Goal: Task Accomplishment & Management: Use online tool/utility

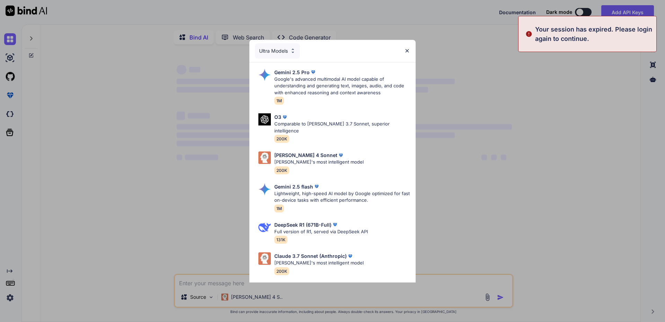
type textarea "x"
click at [4, 296] on div "Ultra Models Gemini 2.5 Pro Google's advanced multimodal AI model capable of un…" at bounding box center [332, 161] width 665 height 322
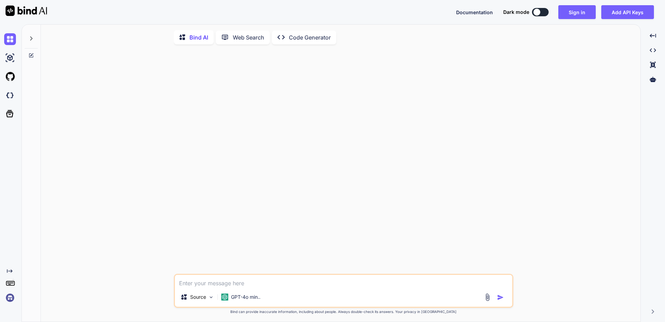
click at [9, 298] on img at bounding box center [10, 298] width 12 height 12
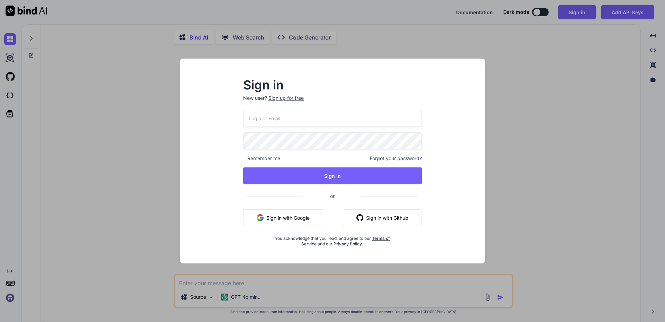
type input "[EMAIL_ADDRESS][DOMAIN_NAME]"
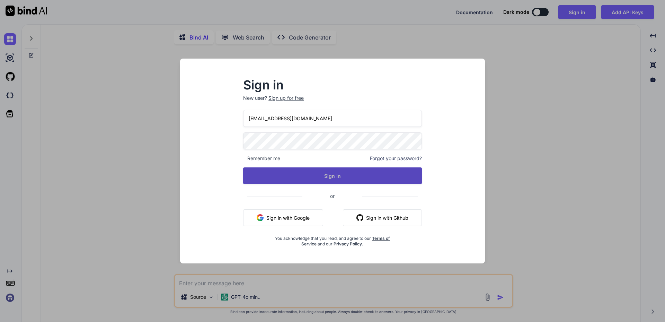
click at [318, 173] on button "Sign In" at bounding box center [332, 175] width 179 height 17
click at [315, 174] on button "Sign In" at bounding box center [332, 175] width 179 height 17
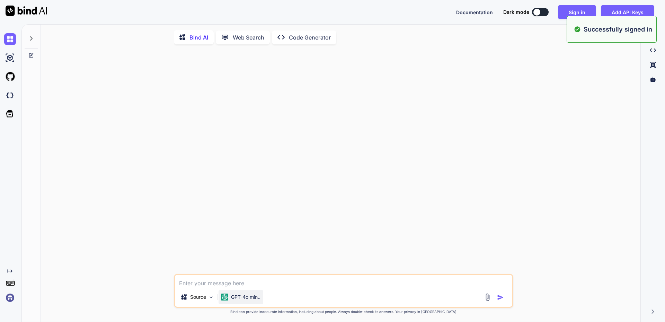
click at [251, 299] on p "GPT-4o min.." at bounding box center [245, 296] width 29 height 7
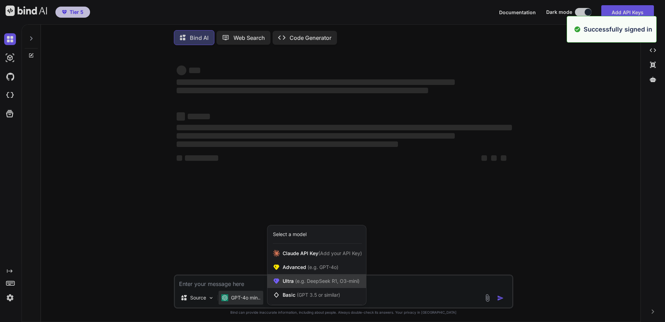
click at [288, 282] on span "Ultra (e.g. DeepSeek R1, O3-mini)" at bounding box center [321, 281] width 77 height 7
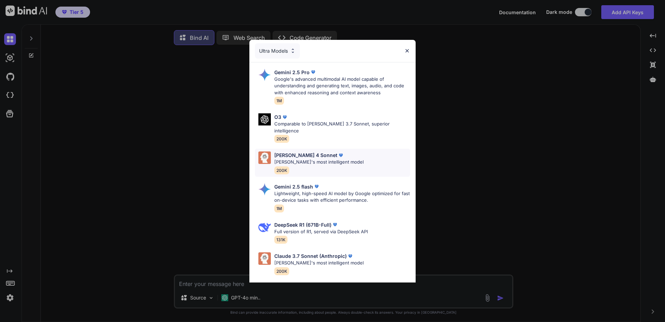
click at [269, 151] on img at bounding box center [264, 157] width 12 height 12
type textarea "x"
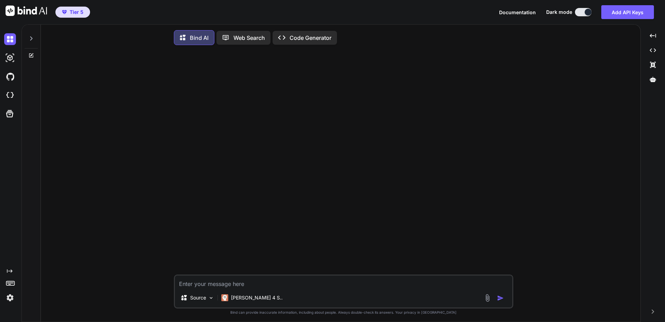
click at [263, 283] on textarea at bounding box center [343, 281] width 337 height 12
paste textarea "Last login: [DATE] labaude@z620:~$ nvidia-smi NVIDIA-SMI has failed because it …"
type textarea "Last login: [DATE] labaude@z620:~$ nvidia-smi NVIDIA-SMI has failed because it …"
type textarea "x"
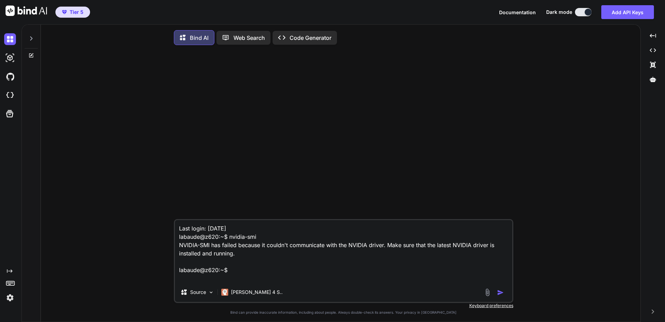
type textarea "Last login: [DATE] labaude@z620:~$ nvidia-smi NVIDIA-SMI has failed because it …"
type textarea "x"
type textarea "Last login: [DATE] labaude@z620:~$ nvidia-smi NVIDIA-SMI has failed because it …"
type textarea "x"
type textarea "Last login: [DATE] labaude@z620:~$ nvidia-smi NVIDIA-SMI has failed because it …"
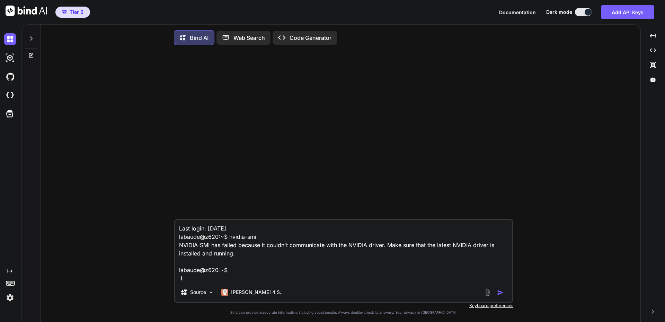
type textarea "x"
type textarea "Last login: [DATE] labaude@z620:~$ nvidia-smi NVIDIA-SMI has failed because it …"
type textarea "x"
type textarea "Last login: [DATE] labaude@z620:~$ nvidia-smi NVIDIA-SMI has failed because it …"
type textarea "x"
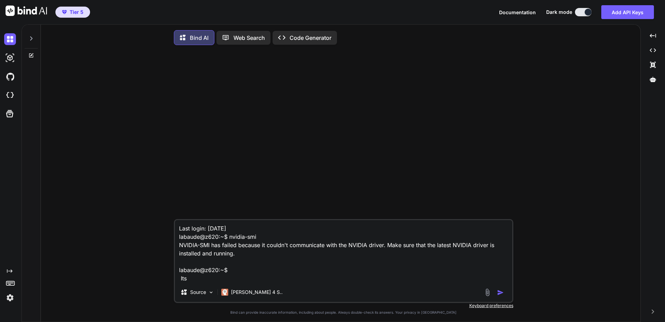
type textarea "Last login: [DATE] labaude@z620:~$ nvidia-smi NVIDIA-SMI has failed because it …"
type textarea "x"
type textarea "Last login: [DATE] labaude@z620:~$ nvidia-smi NVIDIA-SMI has failed because it …"
type textarea "x"
type textarea "Last login: [DATE] labaude@z620:~$ nvidia-smi NVIDIA-SMI has failed because it …"
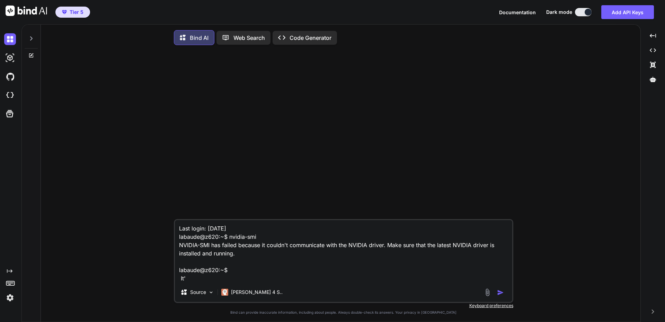
type textarea "x"
type textarea "Last login: [DATE] labaude@z620:~$ nvidia-smi NVIDIA-SMI has failed because it …"
type textarea "x"
type textarea "Last login: [DATE] labaude@z620:~$ nvidia-smi NVIDIA-SMI has failed because it …"
type textarea "x"
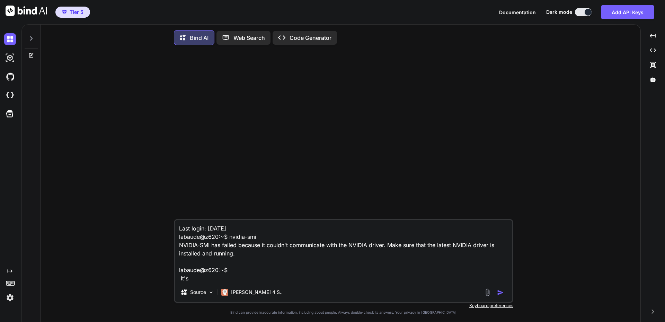
type textarea "Last login: [DATE] labaude@z620:~$ nvidia-smi NVIDIA-SMI has failed because it …"
type textarea "x"
type textarea "Last login: [DATE] labaude@z620:~$ nvidia-smi NVIDIA-SMI has failed because it …"
type textarea "x"
type textarea "Last login: [DATE] labaude@z620:~$ nvidia-smi NVIDIA-SMI has failed because it …"
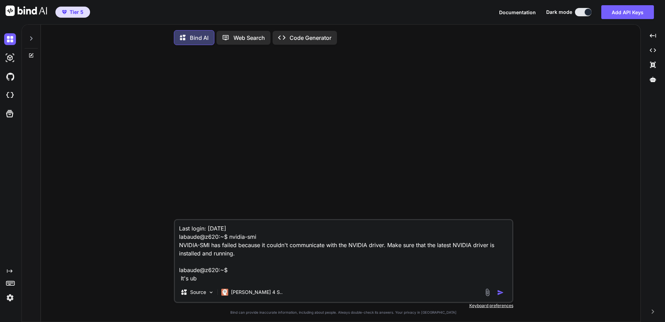
type textarea "x"
type textarea "Last login: [DATE] labaude@z620:~$ nvidia-smi NVIDIA-SMI has failed because it …"
type textarea "x"
type textarea "Last login: [DATE] labaude@z620:~$ nvidia-smi NVIDIA-SMI has failed because it …"
type textarea "x"
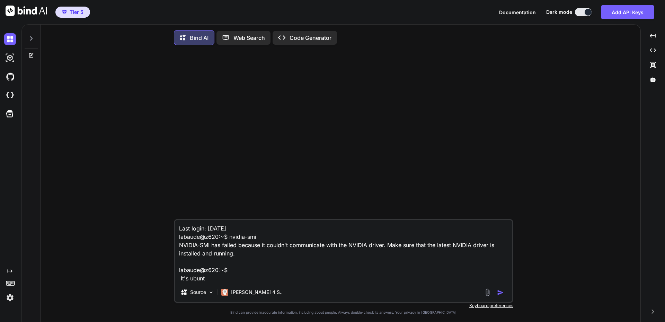
type textarea "Last login: [DATE] labaude@z620:~$ nvidia-smi NVIDIA-SMI has failed because it …"
type textarea "x"
type textarea "Last login: [DATE] labaude@z620:~$ nvidia-smi NVIDIA-SMI has failed because it …"
type textarea "x"
type textarea "Last login: [DATE] labaude@z620:~$ nvidia-smi NVIDIA-SMI has failed because it …"
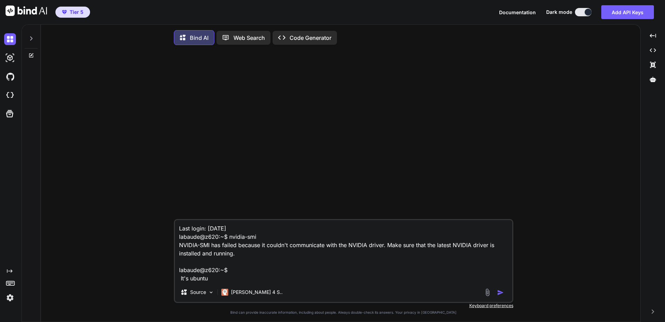
type textarea "x"
type textarea "Last login: [DATE] labaude@z620:~$ nvidia-smi NVIDIA-SMI has failed because it …"
type textarea "x"
type textarea "Last login: [DATE] labaude@z620:~$ nvidia-smi NVIDIA-SMI has failed because it …"
type textarea "x"
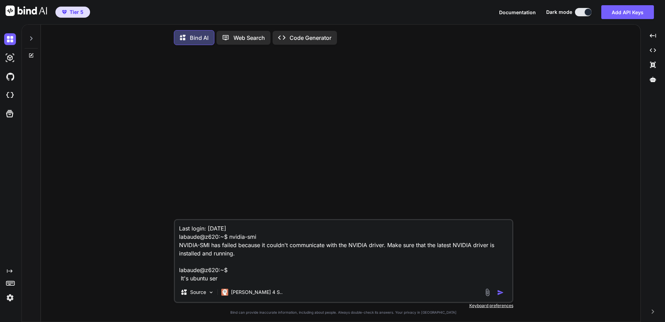
type textarea "Last login: [DATE] labaude@z620:~$ nvidia-smi NVIDIA-SMI has failed because it …"
type textarea "x"
type textarea "Last login: [DATE] labaude@z620:~$ nvidia-smi NVIDIA-SMI has failed because it …"
type textarea "x"
type textarea "Last login: [DATE] labaude@z620:~$ nvidia-smi NVIDIA-SMI has failed because it …"
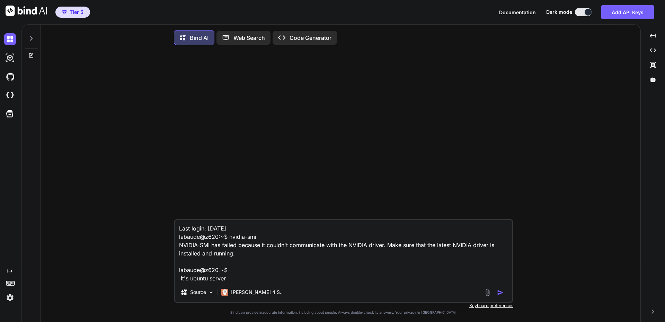
type textarea "x"
type textarea "Last login: [DATE] labaude@z620:~$ nvidia-smi NVIDIA-SMI has failed because it …"
type textarea "x"
type textarea "Last login: [DATE] labaude@z620:~$ nvidia-smi NVIDIA-SMI has failed because it …"
type textarea "x"
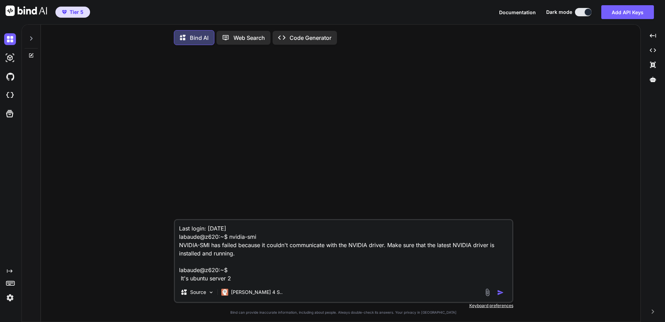
type textarea "Last login: [DATE] labaude@z620:~$ nvidia-smi NVIDIA-SMI has failed because it …"
type textarea "x"
type textarea "Last login: [DATE] labaude@z620:~$ nvidia-smi NVIDIA-SMI has failed because it …"
type textarea "x"
type textarea "Last login: [DATE] labaude@z620:~$ nvidia-smi NVIDIA-SMI has failed because it …"
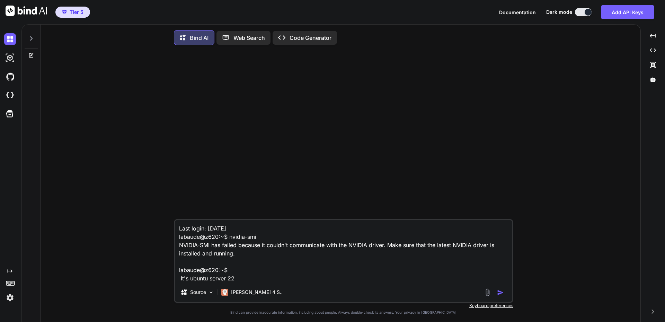
type textarea "x"
type textarea "Last login: [DATE] labaude@z620:~$ nvidia-smi NVIDIA-SMI has failed because it …"
type textarea "x"
type textarea "Last login: [DATE] labaude@z620:~$ nvidia-smi NVIDIA-SMI has failed because it …"
type textarea "x"
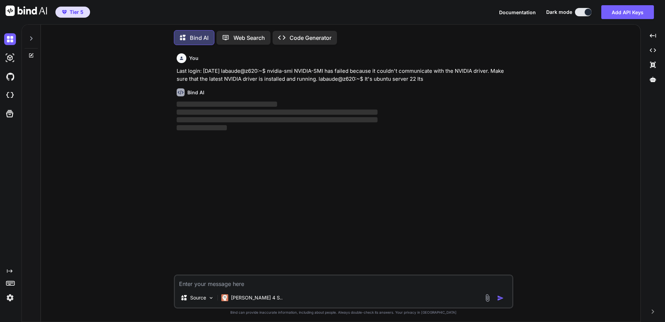
scroll to position [3, 0]
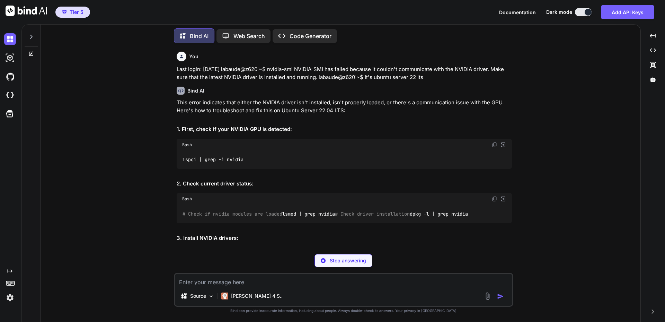
click at [214, 159] on code "lspci | grep -i nvidia" at bounding box center [213, 159] width 62 height 7
copy div "lspci | grep -i nvidia"
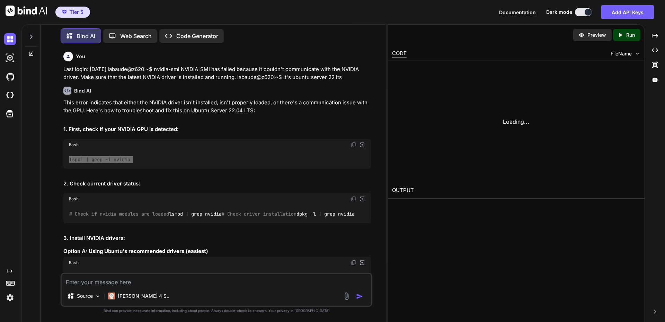
type textarea "x"
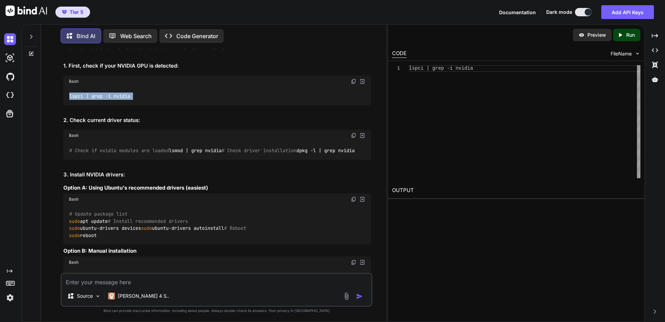
scroll to position [69, 0]
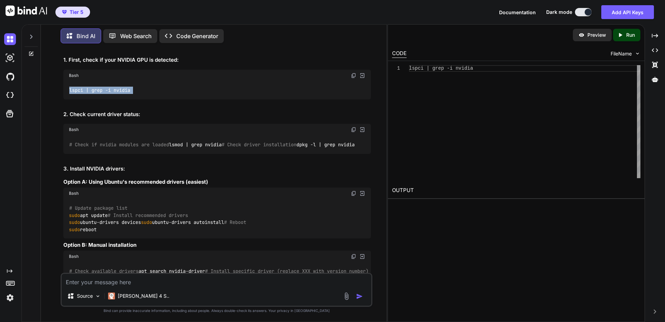
click at [98, 118] on h2 "2. Check current driver status:" at bounding box center [217, 115] width 308 height 8
drag, startPoint x: 70, startPoint y: 152, endPoint x: 172, endPoint y: 184, distance: 106.9
click at [172, 153] on div "# Check if nvidia modules are loaded lsmod | grep nvidia # Check driver install…" at bounding box center [217, 144] width 308 height 18
copy code "# Check if nvidia modules are loaded lsmod | grep nvidia # Check driver install…"
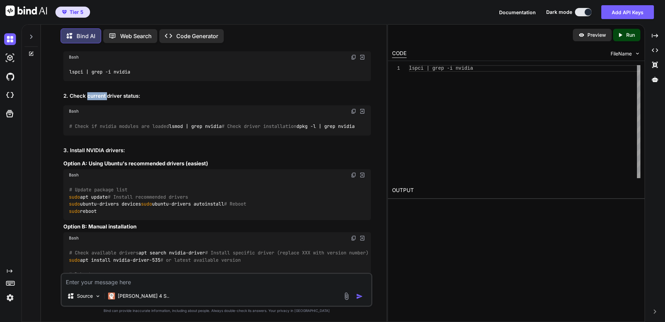
scroll to position [104, 0]
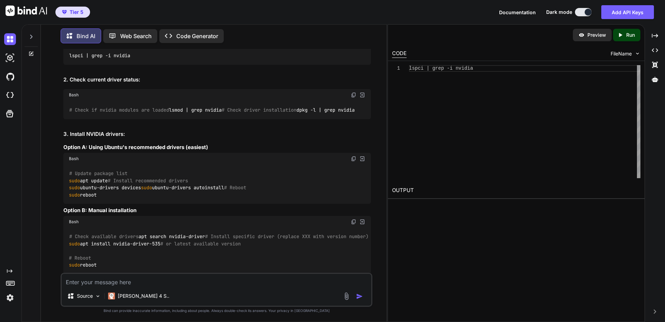
click at [136, 277] on textarea at bounding box center [217, 280] width 310 height 12
paste textarea "labaude@z620:~$ nvidia-smi NVIDIA-SMI has failed because it couldn't communicat…"
type textarea "labaude@z620:~$ nvidia-smi NVIDIA-SMI has failed because it couldn't communicat…"
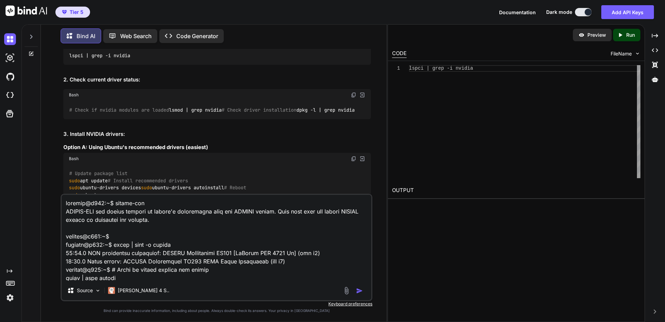
scroll to position [342, 0]
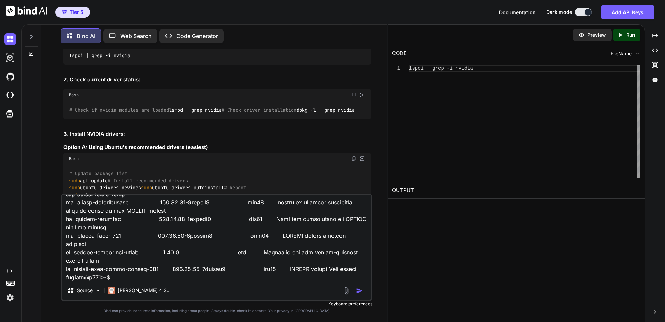
type textarea "x"
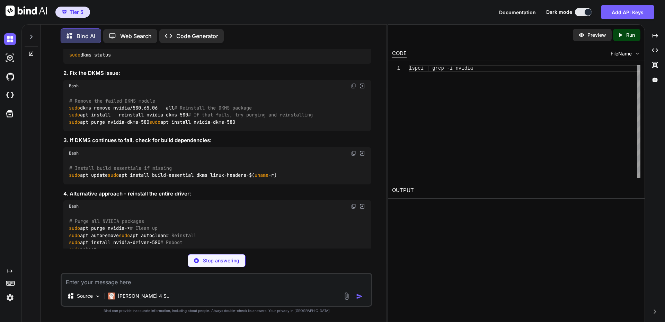
scroll to position [978, 0]
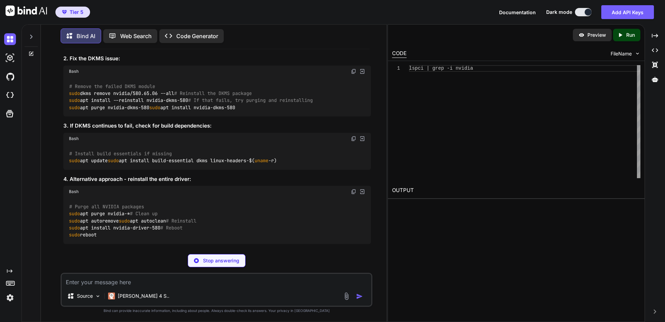
type textarea "x"
type textarea "sudo dkms status"
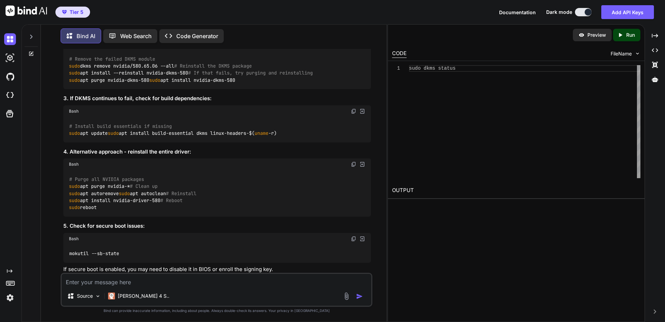
scroll to position [1047, 0]
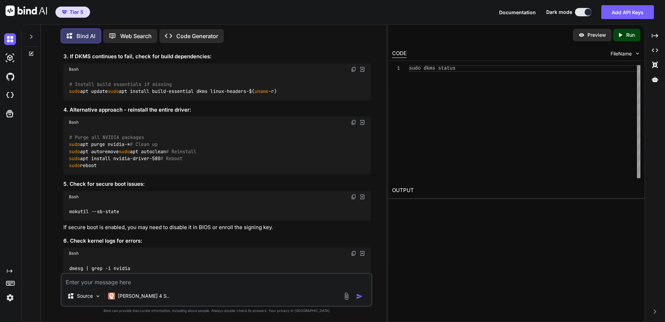
copy div "sudo dkms status"
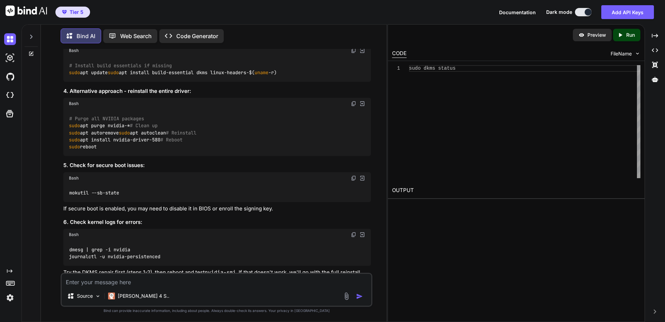
scroll to position [1117, 0]
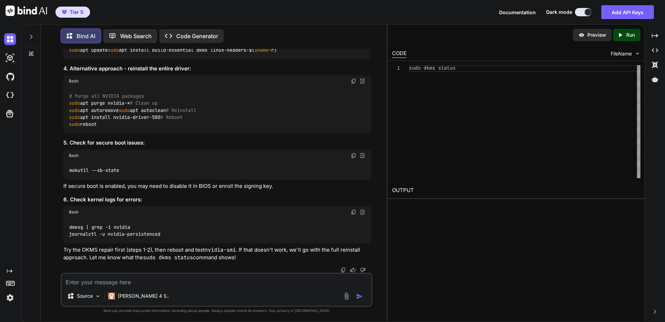
click at [131, 280] on textarea at bounding box center [217, 280] width 310 height 12
paste textarea "labaude@z620:~$ sudo dkms status [sudo] password for labaude: nvidia/580.65.06:…"
type textarea "labaude@z620:~$ sudo dkms status [sudo] password for labaude: nvidia/580.65.06:…"
type textarea "x"
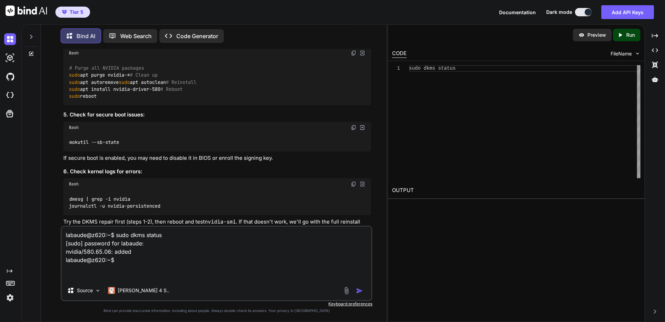
type textarea "labaude@z620:~$ sudo dkms status [sudo] password for labaude: nvidia/580.65.06:…"
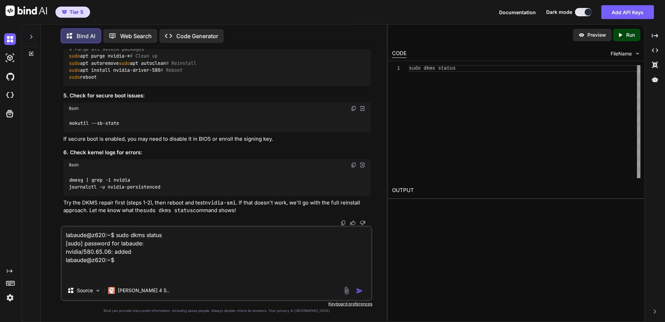
scroll to position [1151, 0]
drag, startPoint x: 67, startPoint y: 239, endPoint x: 81, endPoint y: 238, distance: 14.2
click at [67, 239] on textarea "labaude@z620:~$ sudo dkms status [sudo] password for labaude: nvidia/580.65.06:…" at bounding box center [217, 254] width 310 height 54
type textarea "x"
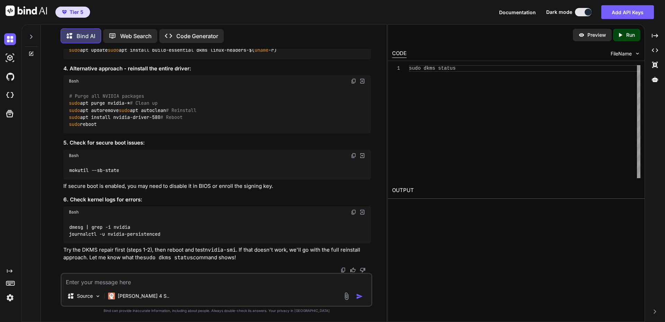
scroll to position [1221, 0]
click at [140, 278] on textarea at bounding box center [217, 280] width 310 height 12
paste textarea "abaude@z620:~$ sudo dkms status [sudo] password for labaude: nvidia/580.65.06: …"
type textarea "abaude@z620:~$ sudo dkms status [sudo] password for labaude: nvidia/580.65.06: …"
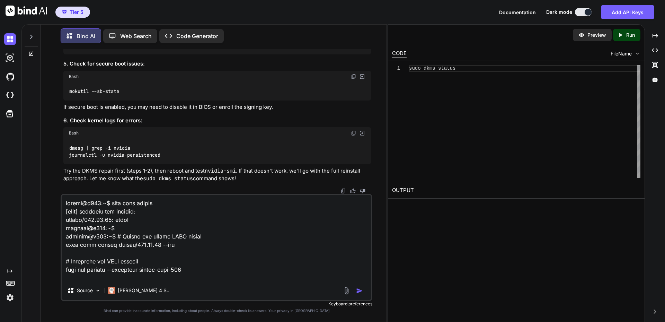
scroll to position [1248, 0]
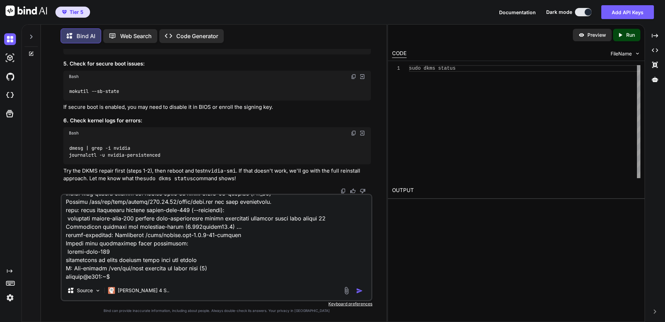
type textarea "x"
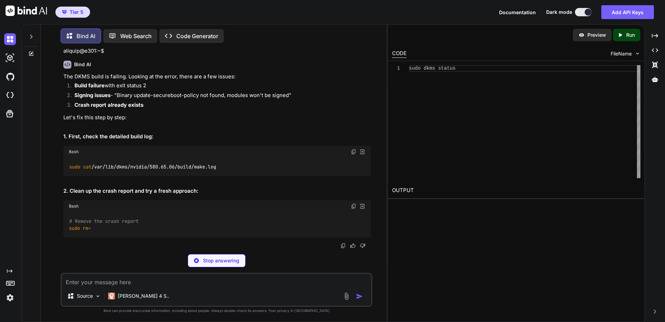
scroll to position [2106, 0]
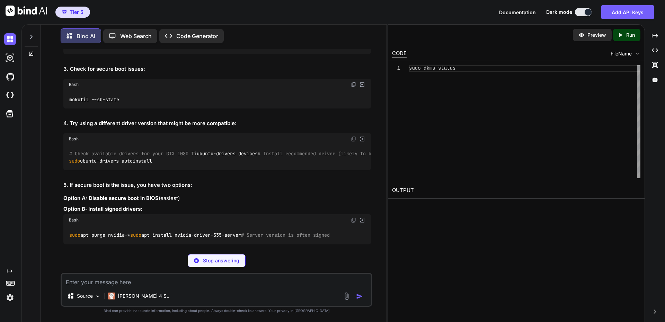
type textarea "x"
type textarea "sudo cat /var/lib/dkms/nvidia/580.65.06/build/make.log"
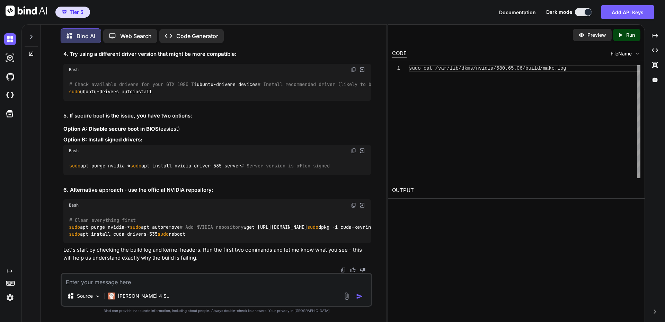
scroll to position [2219, 0]
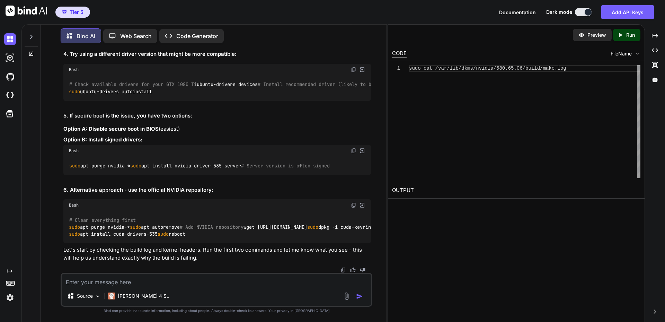
click at [354, 18] on img at bounding box center [354, 15] width 6 height 6
click at [112, 278] on textarea at bounding box center [217, 280] width 310 height 12
paste textarea "# Reinstall the DKMS package sudo apt install --reinstall nvidia-dkms-580 # If …"
type textarea "# Reinstall the DKMS package sudo apt install --reinstall nvidia-dkms-580 # If …"
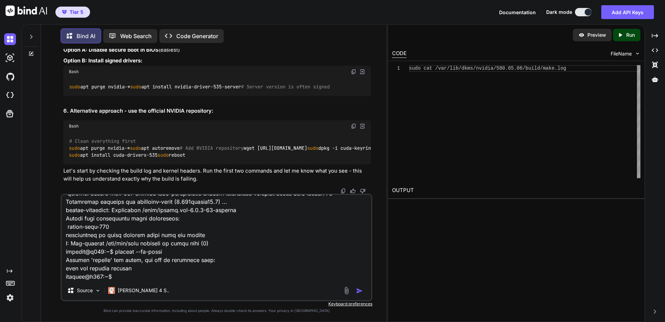
type textarea "x"
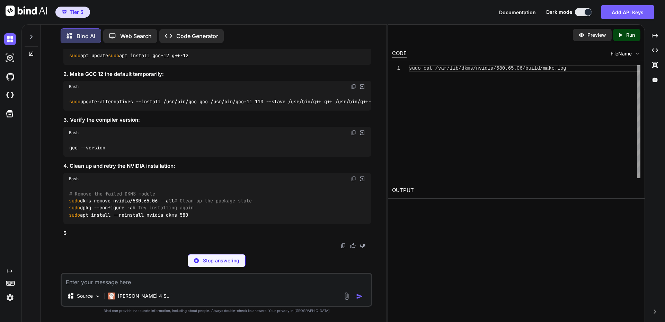
scroll to position [4423, 0]
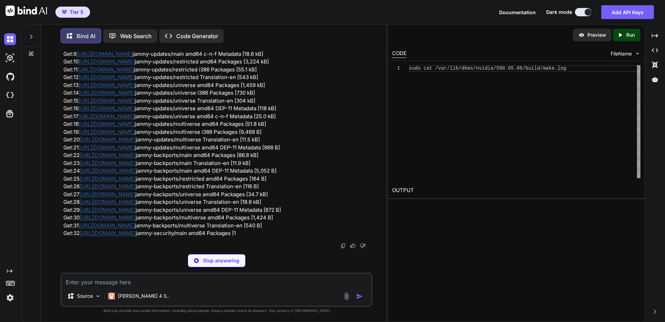
scroll to position [4561, 0]
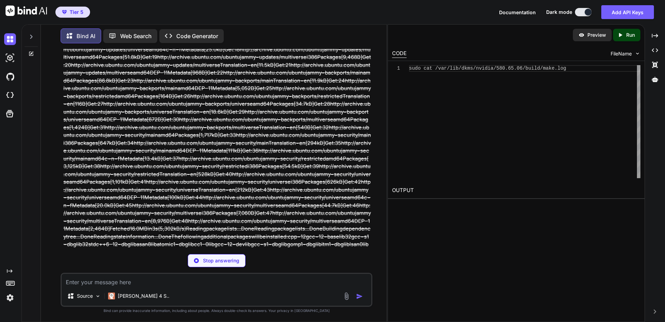
type textarea "x"
type textarea "sudo apt update sudo apt install gcc-12 g++-12"
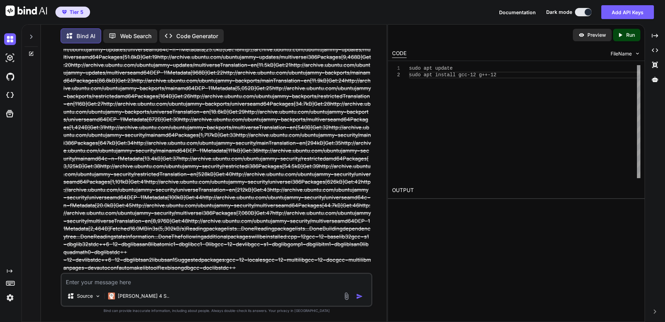
drag, startPoint x: 107, startPoint y: 284, endPoint x: 117, endPoint y: 282, distance: 9.5
click at [108, 284] on textarea at bounding box center [217, 280] width 310 height 12
paste textarea "Use 'sudo apt autoremove' to remove them. The following packages will be REMOVE…"
type textarea "Use 'sudo apt autoremove' to remove them. The following packages will be REMOVE…"
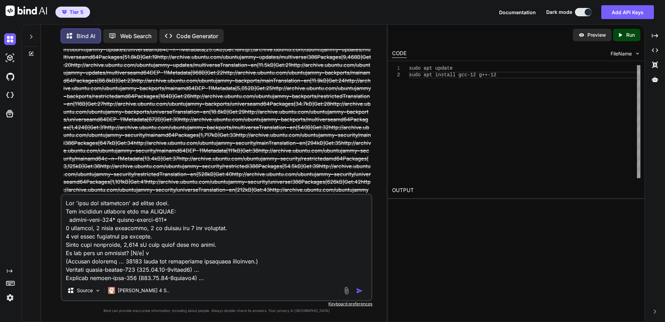
scroll to position [4699, 0]
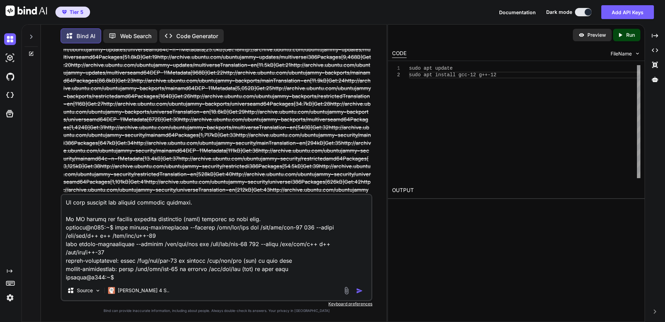
type textarea "x"
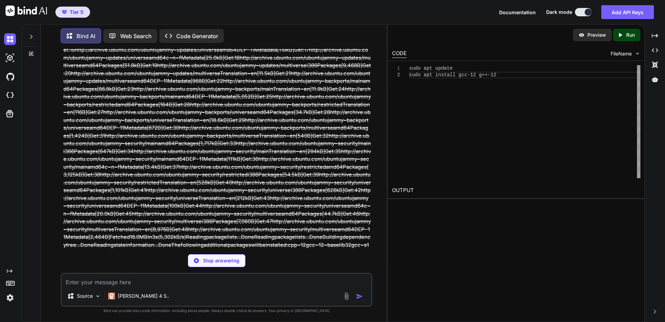
scroll to position [4587, 0]
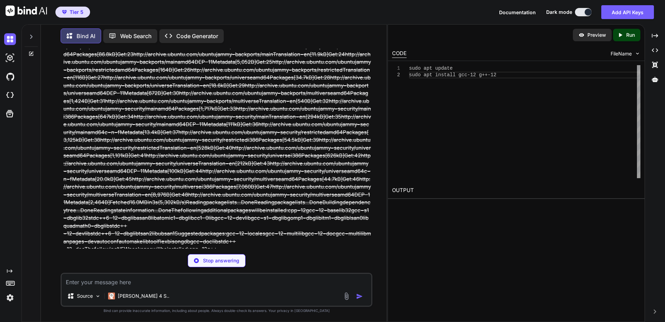
type textarea "x"
type textarea "Installing /lib/modules/6.5.0-45-generic/updates/dkms/nvidia.ko Installing /lib…"
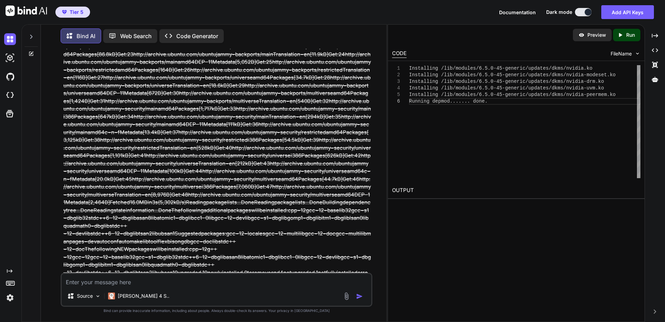
copy div "gcc --version"
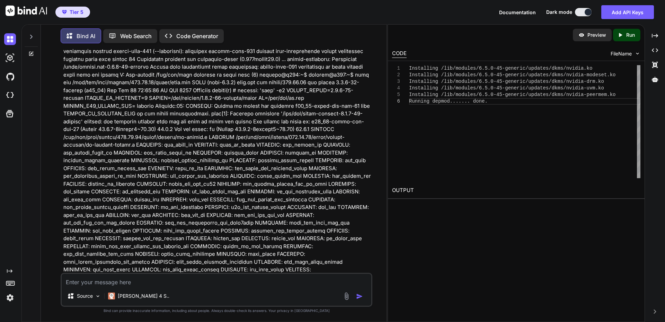
scroll to position [7708, 0]
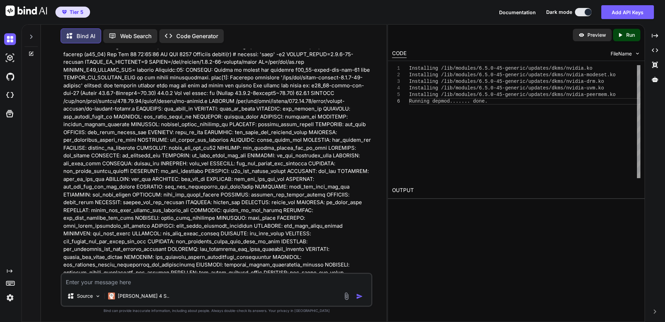
scroll to position [7777, 0]
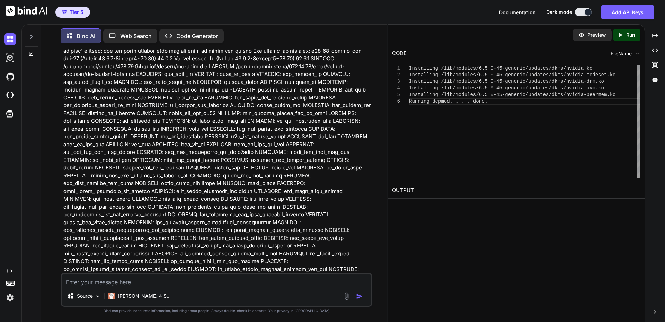
copy div "ls /lib/modules/$( uname -r)/updates/dkms/nvidia*"
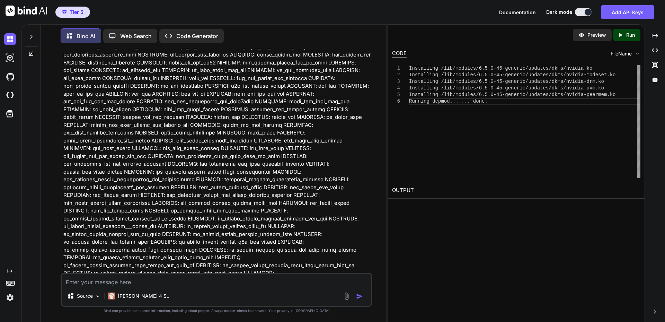
scroll to position [7846, 0]
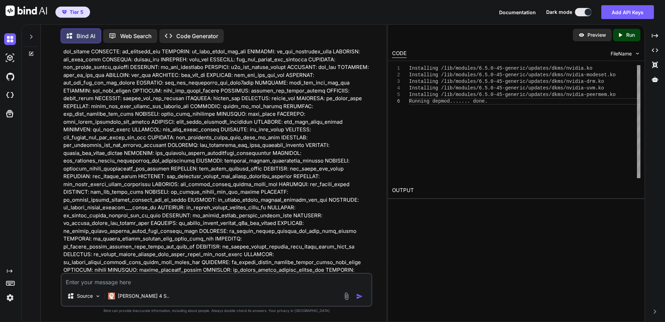
drag, startPoint x: 70, startPoint y: 147, endPoint x: 164, endPoint y: 163, distance: 95.3
copy code "sudo modprobe nvidia sudo modprobe nvidia_uvm sudo modprobe nvidia_drm"
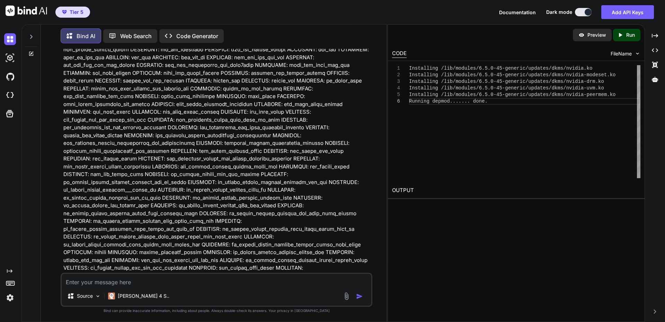
scroll to position [7881, 0]
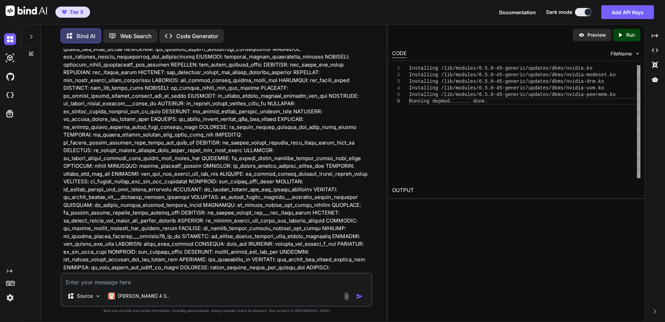
scroll to position [7985, 0]
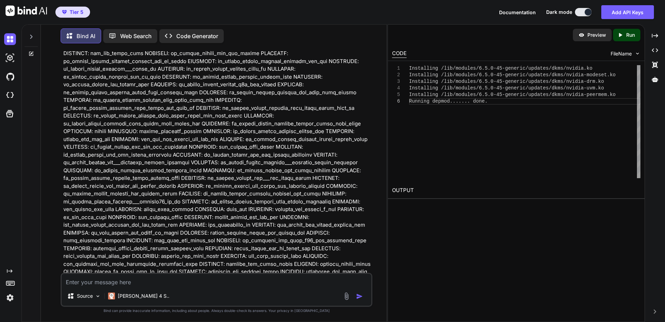
click at [126, 278] on textarea at bounding box center [217, 280] width 310 height 12
paste textarea "Building module(s).............(bad exit status: 2) Failed command: 'make' -j4 …"
type textarea "Building module(s).............(bad exit status: 2) Failed command: 'make' -j4 …"
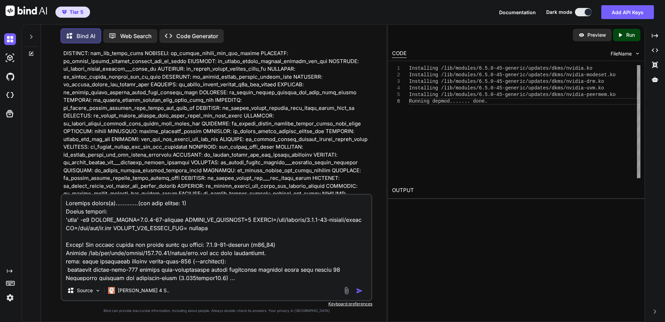
scroll to position [1930, 0]
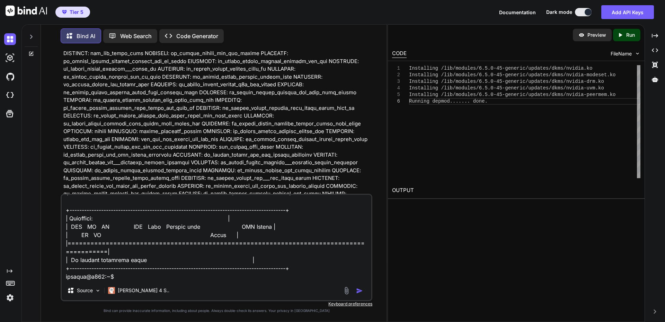
type textarea "x"
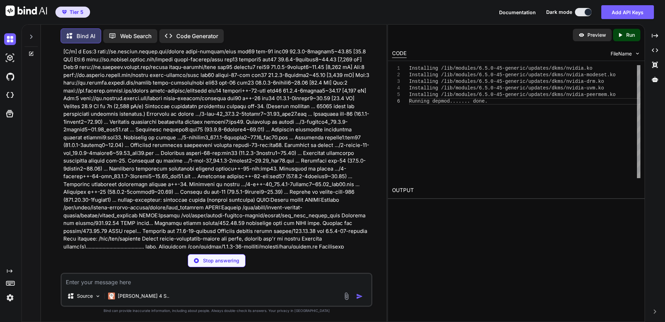
scroll to position [9066, 0]
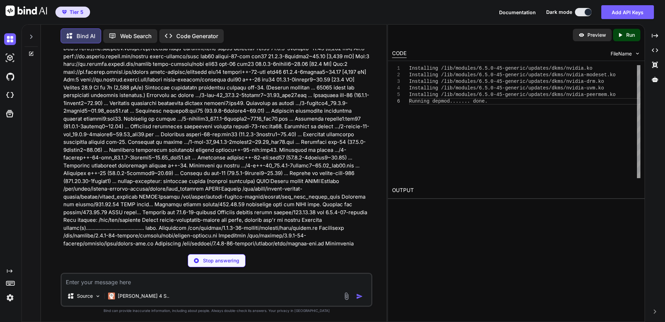
type textarea "x"
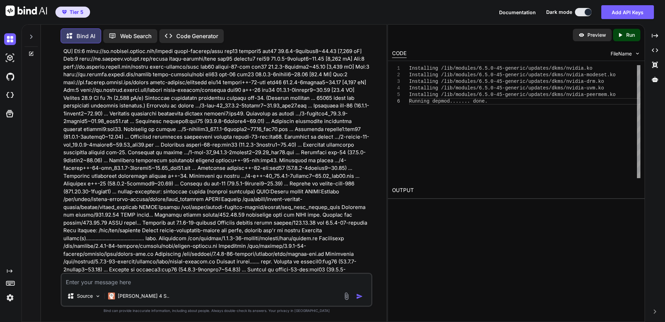
scroll to position [9109, 0]
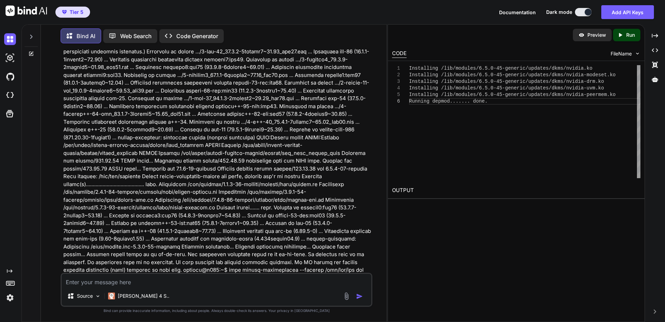
click at [119, 279] on textarea at bounding box center [217, 280] width 310 height 12
type textarea "J"
type textarea "x"
type textarea "Je"
type textarea "x"
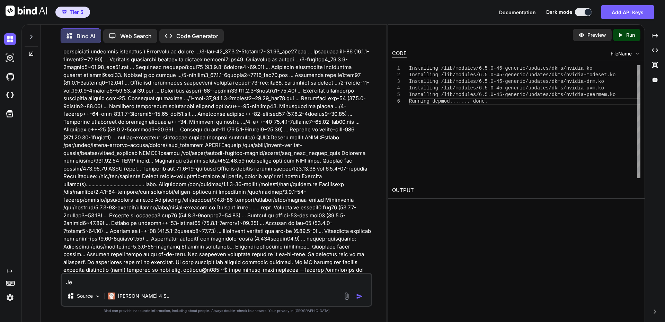
type textarea "Je"
type textarea "x"
type textarea "Je s"
type textarea "x"
type textarea "Je su"
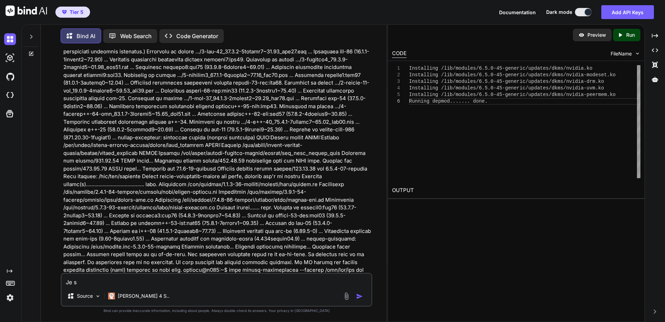
type textarea "x"
type textarea "[PERSON_NAME]"
type textarea "x"
type textarea "Je suis"
type textarea "x"
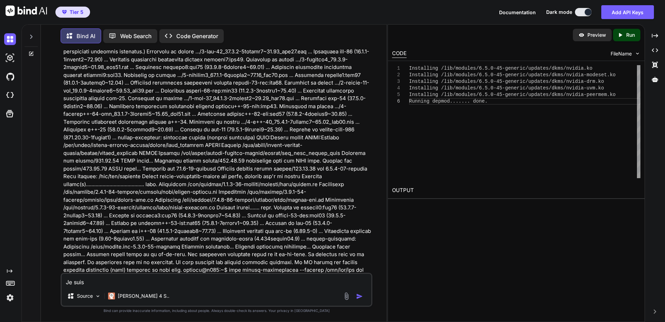
type textarea "Je suiss"
type textarea "x"
type textarea "Je suiss"
type textarea "x"
type textarea "Je suiss"
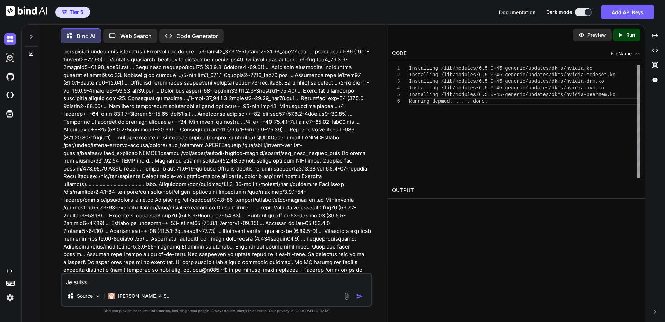
type textarea "x"
type textarea "Je suis"
type textarea "x"
type textarea "Je suis"
type textarea "x"
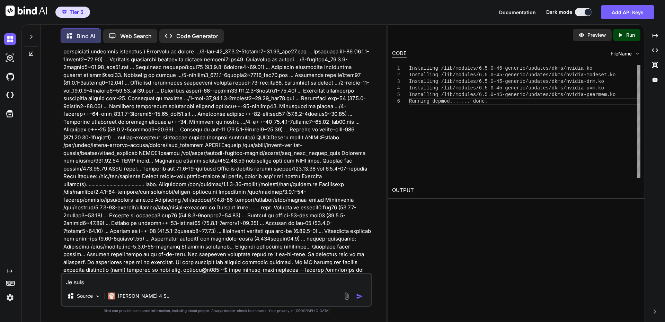
type textarea "Je suis c"
type textarea "x"
type textarea "Je suis co"
type textarea "x"
type textarea "Je suis con"
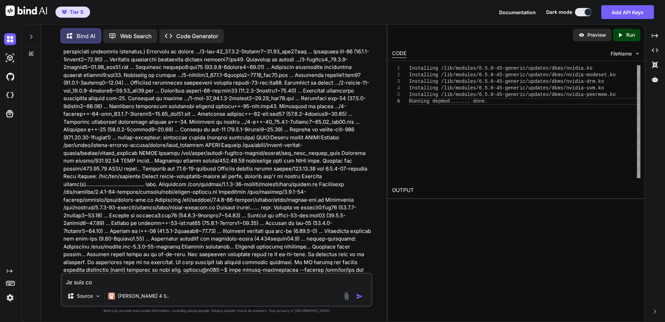
type textarea "x"
type textarea "Je suis conn"
type textarea "x"
type textarea "Je suis conne"
type textarea "x"
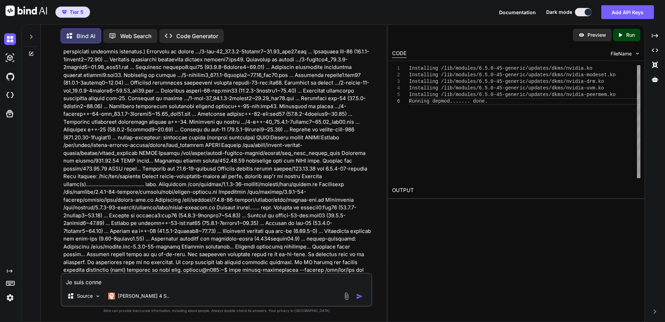
type textarea "Je suis connec"
type textarea "x"
type textarea "Je suis connect"
type textarea "x"
type textarea "Je suis connecté"
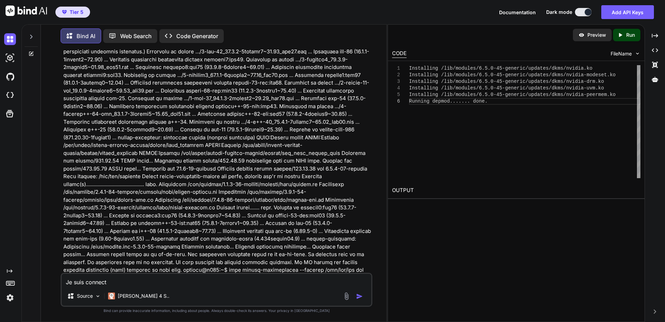
type textarea "x"
type textarea "Je suis connecté"
type textarea "x"
type textarea "Je suis connecté e"
type textarea "x"
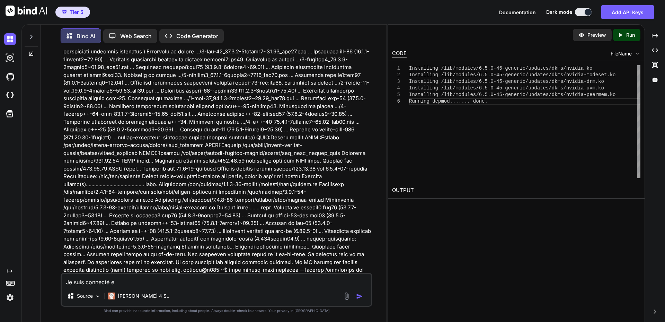
type textarea "Je suis connecté en"
type textarea "x"
type textarea "Je suis connecté en"
type textarea "x"
type textarea "Je suis connecté en s"
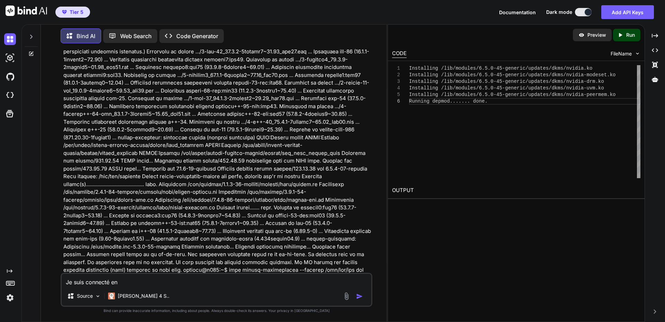
type textarea "x"
type textarea "Je suis connecté en ss"
type textarea "x"
type textarea "Je suis connecté en ssh"
type textarea "x"
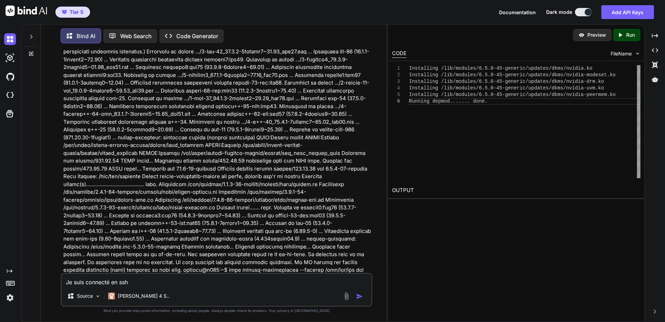
type textarea "Je suis connecté en ssh"
type textarea "x"
type textarea "Je suis connecté en ssh e"
type textarea "x"
type textarea "Je suis connecté en ssh et"
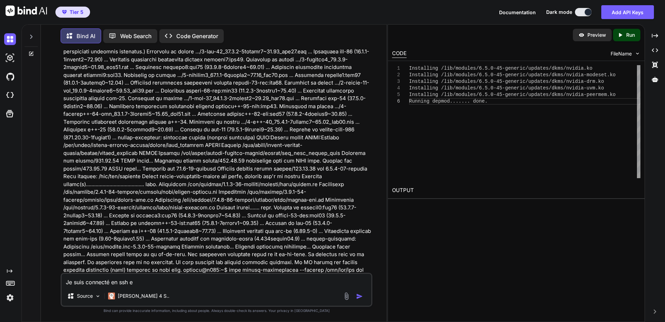
type textarea "x"
type textarea "Je suis connecté en ssh et"
type textarea "x"
type textarea "Je suis connecté en ssh et j"
type textarea "x"
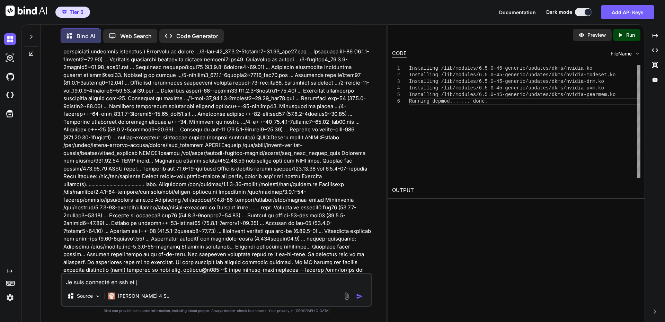
type textarea "Je suis connecté en ssh et je"
type textarea "x"
type textarea "Je suis connecté en ssh et je"
type textarea "x"
type textarea "Je suis connecté en ssh et je v"
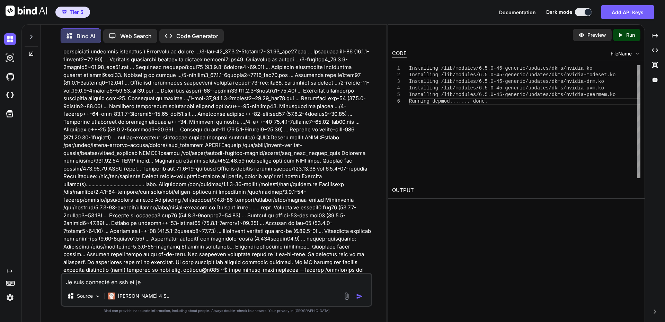
type textarea "x"
type textarea "Je suis connecté en ssh et je ve"
type textarea "x"
type textarea "Je suis connecté en ssh et [PERSON_NAME]"
type textarea "x"
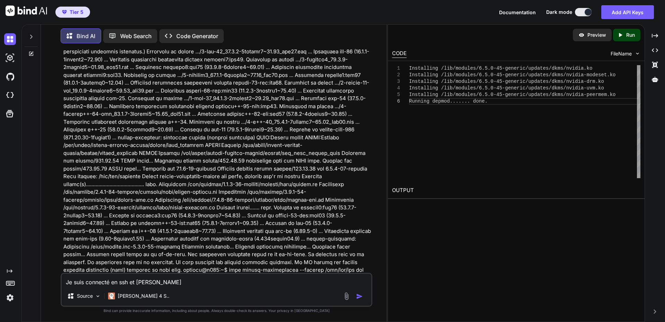
type textarea "Je suis connecté en ssh et je veux"
type textarea "x"
type textarea "Je suis connecté en ssh et je veux"
type textarea "x"
type textarea "Je suis connecté en ssh et je veux a"
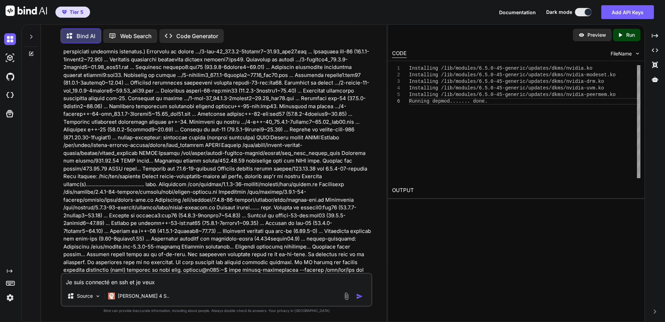
type textarea "x"
type textarea "Je suis connecté en ssh et je veux ac"
type textarea "x"
type textarea "Je suis connecté en ssh et je veux a"
type textarea "x"
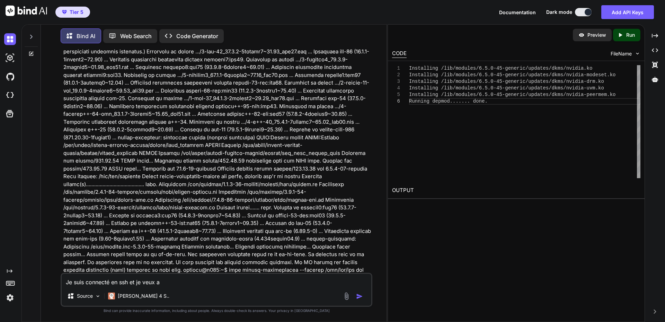
type textarea "Je suis connecté en ssh et je veux"
type textarea "x"
type textarea "Je suis connecté en ssh et je veux"
type textarea "x"
type textarea "Je suis connecté en ssh et je veux"
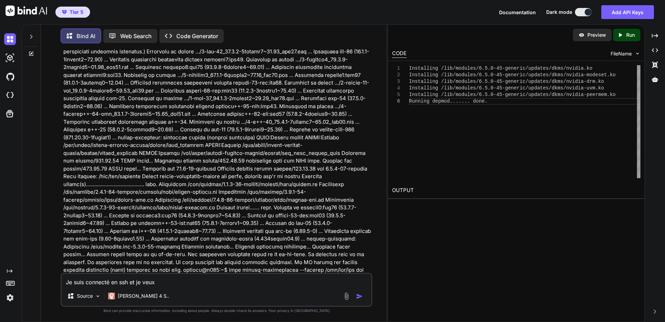
type textarea "x"
type textarea "Je suis connecté en ssh et je veux p"
type textarea "x"
type textarea "Je suis connecté en ssh et je veux po"
type textarea "x"
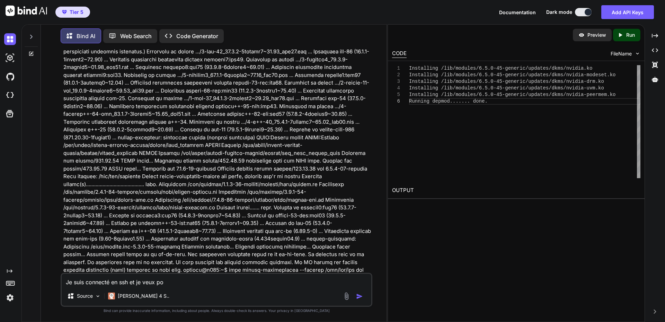
type textarea "Je suis connecté en ssh et je veux pou"
type textarea "x"
type textarea "Je suis connecté en ssh et je veux pouv"
type textarea "x"
type textarea "Je suis connecté en ssh et je veux pouvo"
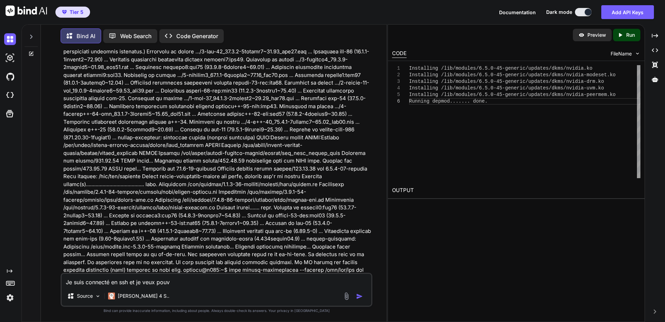
type textarea "x"
type textarea "Je suis connecté en ssh et je veux pouvoi"
type textarea "x"
type textarea "Je suis connecté en ssh et je veux pouvois"
type textarea "x"
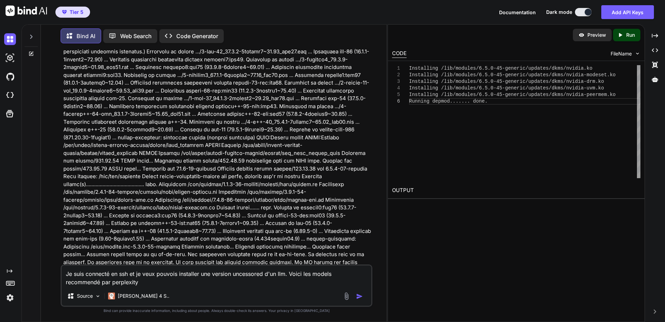
paste textarea "Modèles 7B (Recommandés) Wizard-Vicuna-Uncensored 7B : Excellent pour usage gén…"
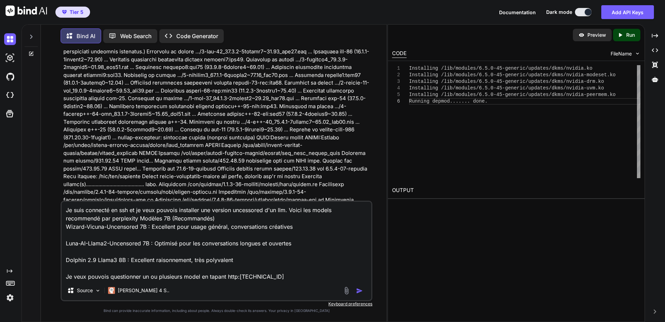
drag, startPoint x: 240, startPoint y: 278, endPoint x: 244, endPoint y: 275, distance: 4.3
click at [241, 277] on textarea "Je suis connecté en ssh et je veux pouvois installer une version uncessored d'u…" at bounding box center [217, 241] width 310 height 79
click at [290, 274] on textarea "Je suis connecté en ssh et je veux pouvois installer une version uncessored d'u…" at bounding box center [217, 241] width 310 height 79
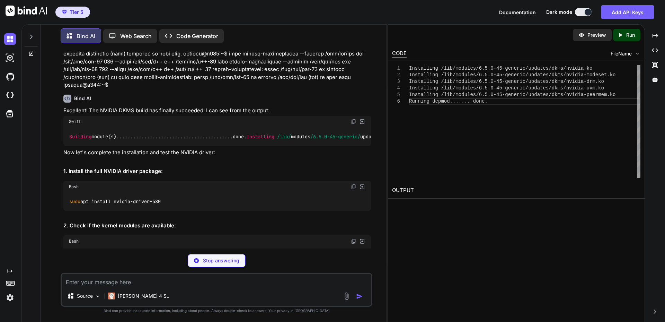
scroll to position [9360, 0]
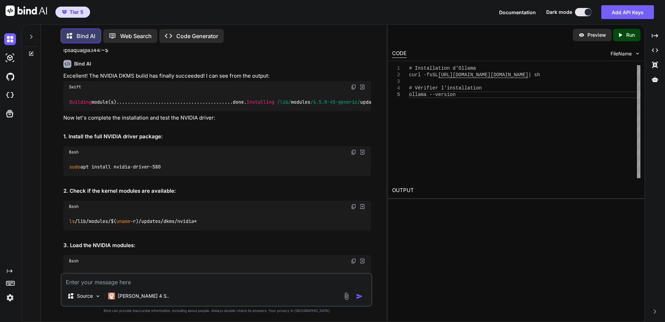
copy div "ollama --version"
click at [55, 190] on div "You Last login: [DATE] labaude@z620:~$ nvidia-smi NVIDIA-SMI has failed because…" at bounding box center [216, 185] width 340 height 273
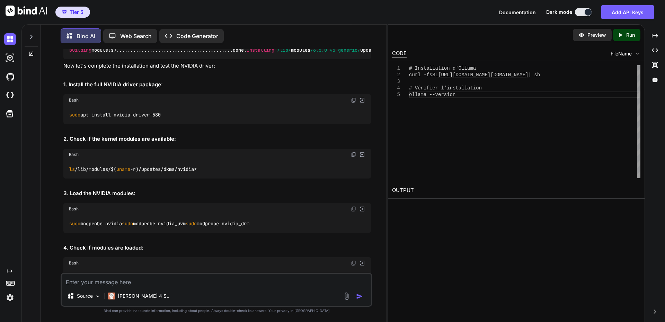
scroll to position [9430, 0]
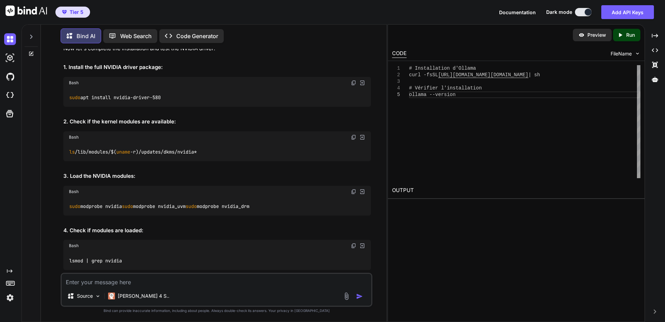
click at [157, 279] on textarea at bounding box center [217, 280] width 310 height 12
paste textarea "labaude@z620:~$ ollama --version ollama version is 0.11.4 labaude@z620:~$"
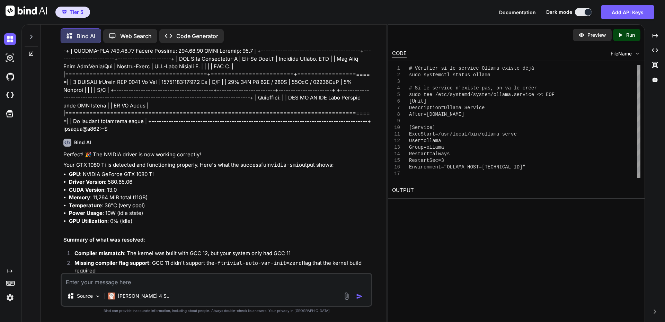
scroll to position [10630, 0]
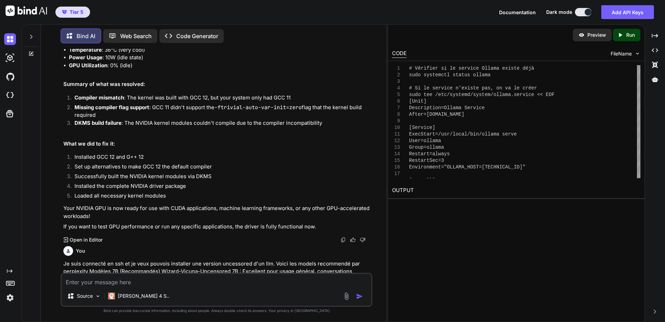
scroll to position [10785, 0]
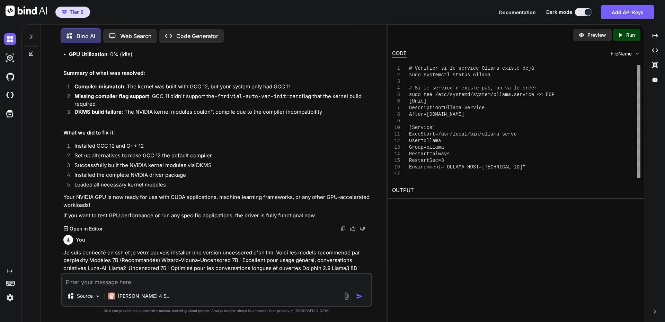
drag, startPoint x: 69, startPoint y: 121, endPoint x: 156, endPoint y: 149, distance: 91.6
copy code "sudo systemctl status ollama # Si le service n'existe pas, on va le créer sudo …"
drag, startPoint x: 153, startPoint y: 150, endPoint x: 170, endPoint y: 163, distance: 21.5
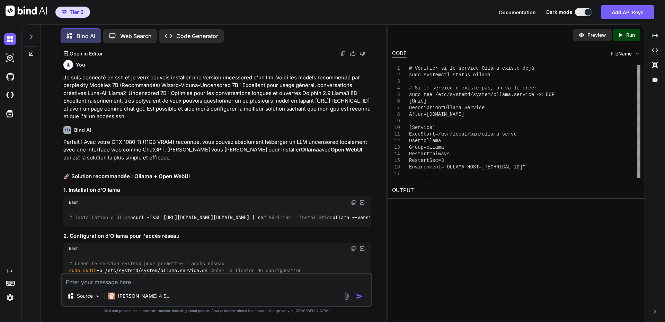
scroll to position [10959, 0]
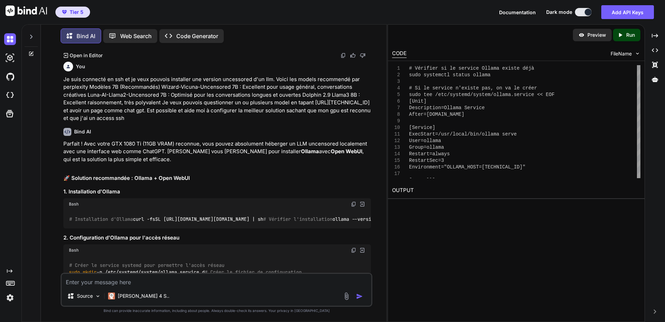
click at [113, 275] on textarea at bounding box center [217, 280] width 310 height 12
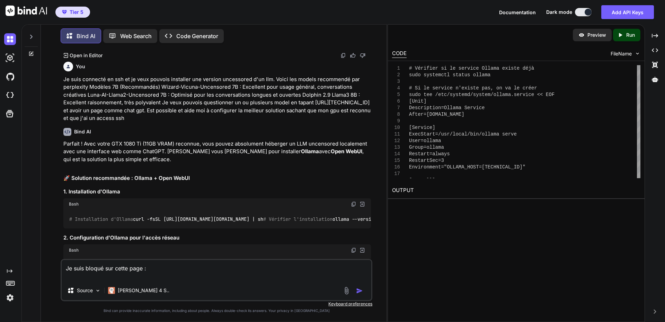
paste textarea "loremip@d106:~$ sita consectet adipis elitse # Do ei tempori u'labore etd, ma a…"
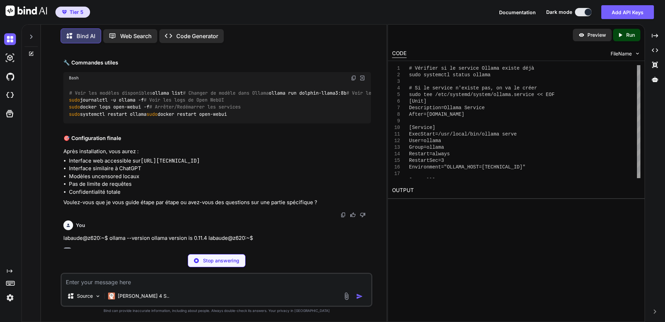
scroll to position [11792, 0]
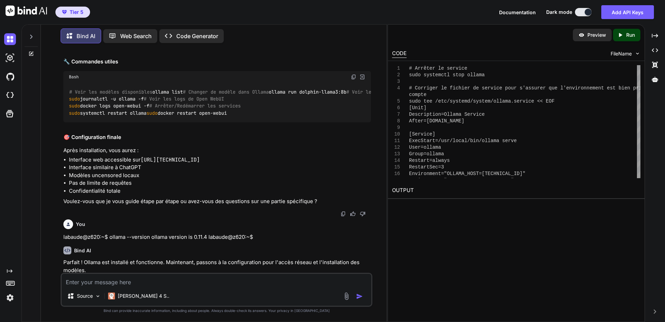
drag, startPoint x: 123, startPoint y: 112, endPoint x: 187, endPoint y: 114, distance: 64.5
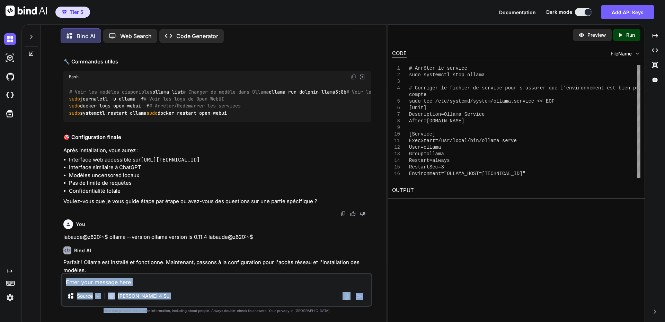
drag, startPoint x: 69, startPoint y: 160, endPoint x: 157, endPoint y: 278, distance: 147.5
click at [159, 288] on div "You Last login: [DATE] labaude@z620:~$ nvidia-smi NVIDIA-SMI has failed because…" at bounding box center [217, 185] width 312 height 273
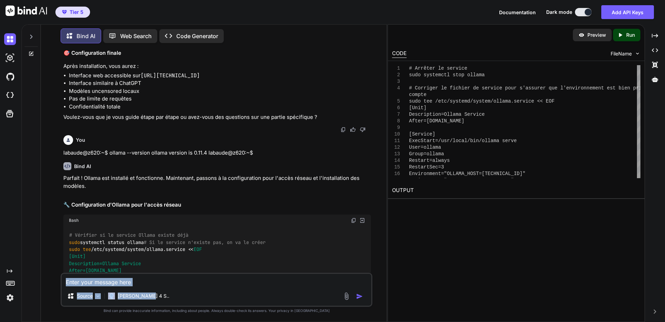
scroll to position [11896, 0]
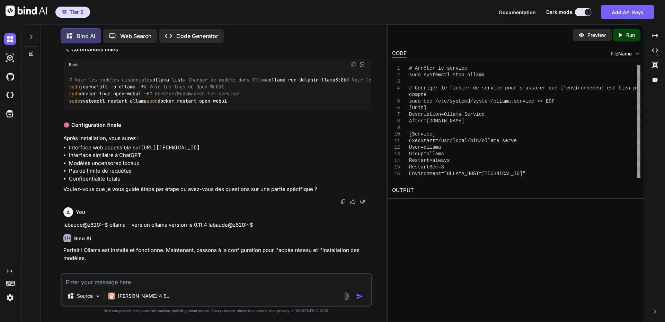
scroll to position [11792, 0]
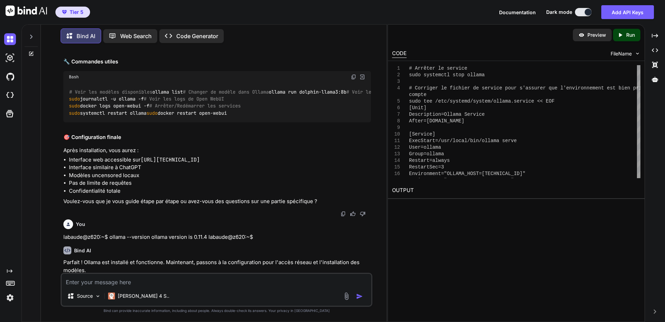
drag, startPoint x: 69, startPoint y: 161, endPoint x: 123, endPoint y: 254, distance: 107.3
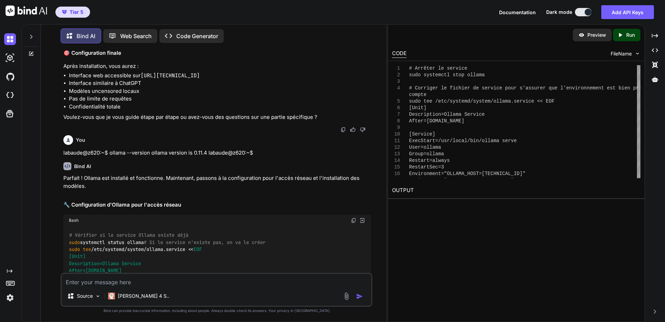
scroll to position [11932, 0]
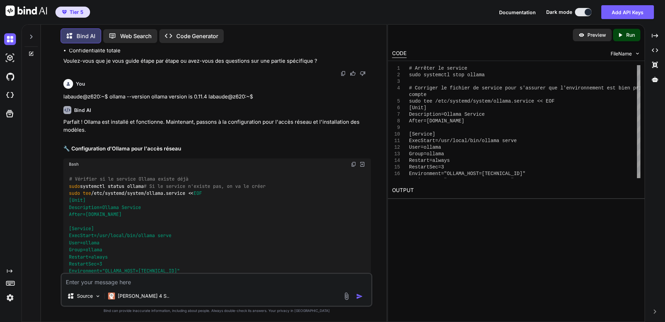
drag, startPoint x: 70, startPoint y: 160, endPoint x: 177, endPoint y: 159, distance: 107.8
copy code "sudo systemctl stop ollama # Corriger le fichier de service pour s'assurer que …"
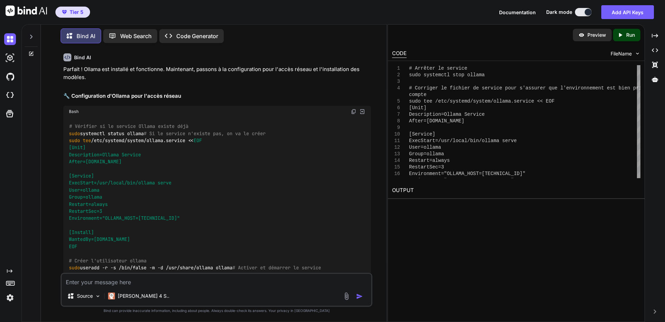
scroll to position [12002, 0]
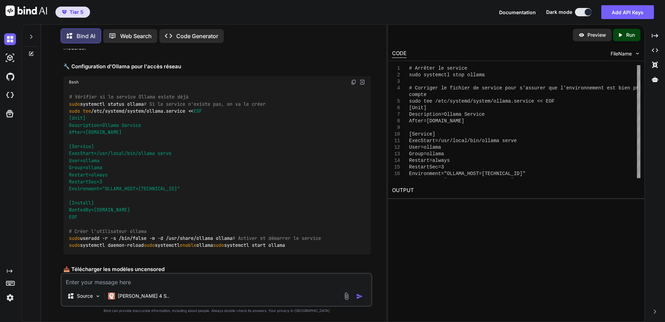
scroll to position [12036, 0]
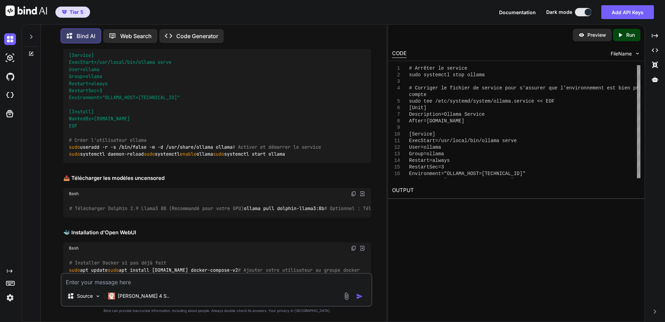
scroll to position [12071, 0]
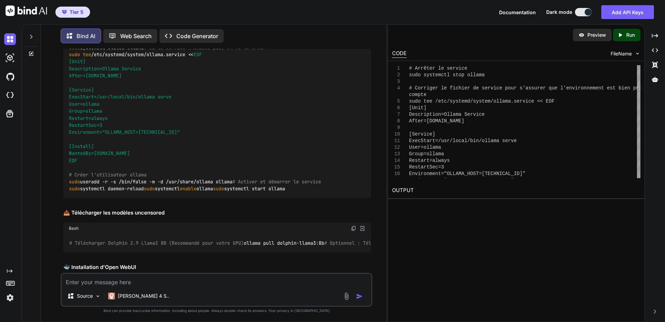
drag, startPoint x: 122, startPoint y: 124, endPoint x: 348, endPoint y: 168, distance: 230.2
drag, startPoint x: 69, startPoint y: 155, endPoint x: 200, endPoint y: 191, distance: 135.4
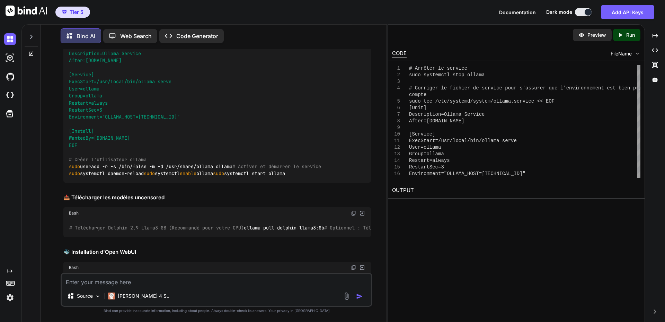
scroll to position [12105, 0]
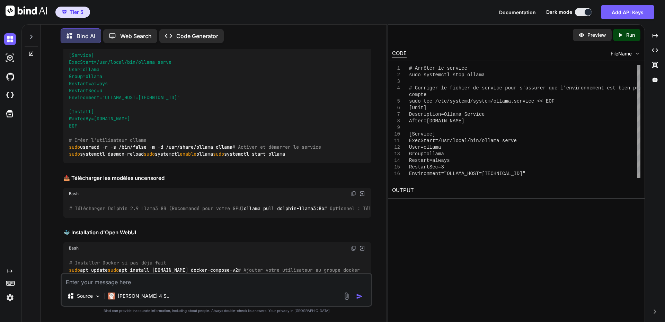
copy code "sudo systemctl daemon-reload sudo systemctl start ollama # Vérifier le statut s…"
drag, startPoint x: 118, startPoint y: 223, endPoint x: 77, endPoint y: 224, distance: 40.9
drag, startPoint x: 84, startPoint y: 224, endPoint x: 201, endPoint y: 224, distance: 117.1
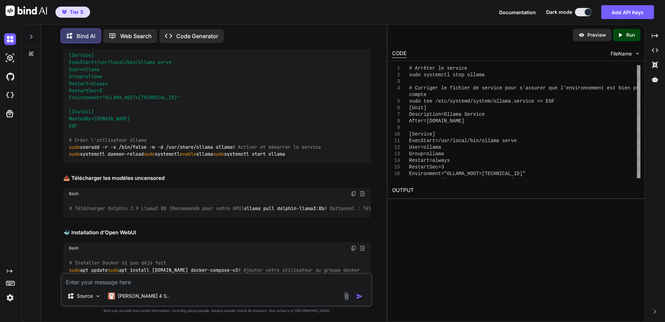
drag, startPoint x: 138, startPoint y: 239, endPoint x: 167, endPoint y: 231, distance: 30.2
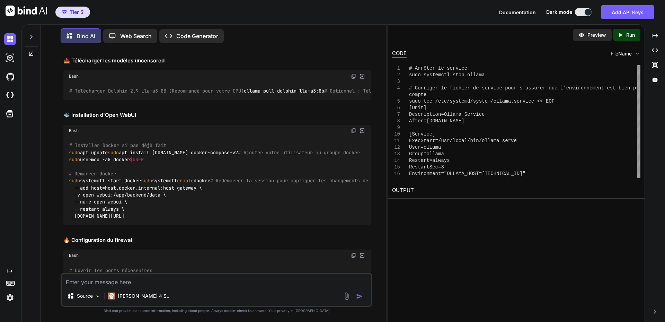
scroll to position [12244, 0]
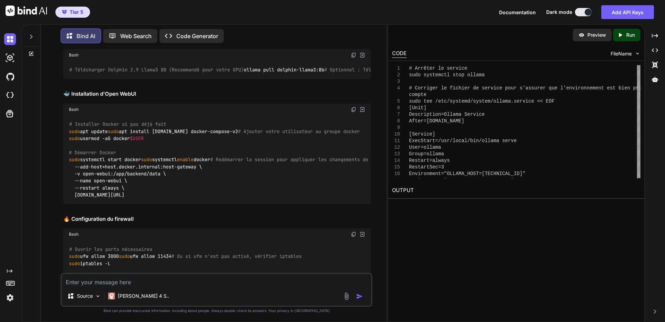
click at [124, 284] on textarea at bounding box center [217, 280] width 310 height 12
paste textarea "loremip@d886:~$ sitame --consect adipis elitsed do 6.43.0 eiusmod@t603:~$ incid…"
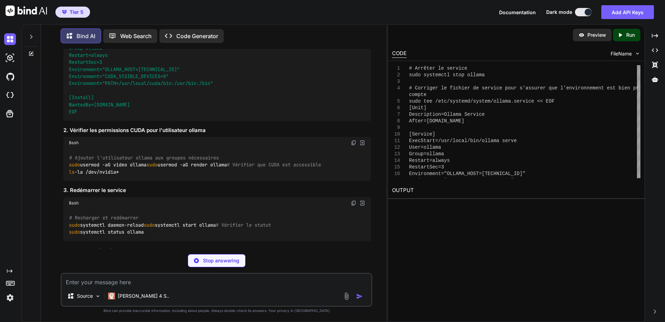
scroll to position [13085, 0]
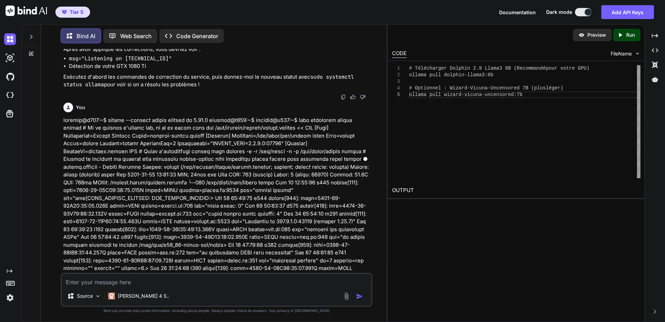
scroll to position [13511, 0]
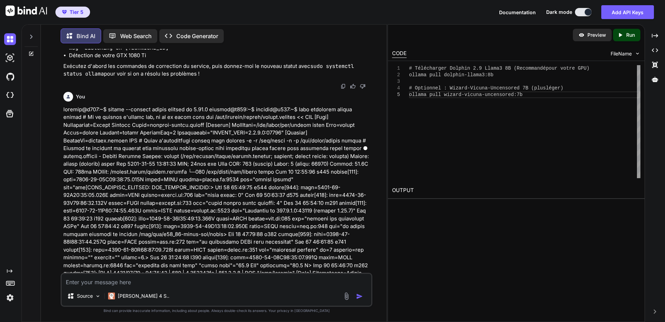
click at [124, 281] on textarea at bounding box center [217, 280] width 310 height 12
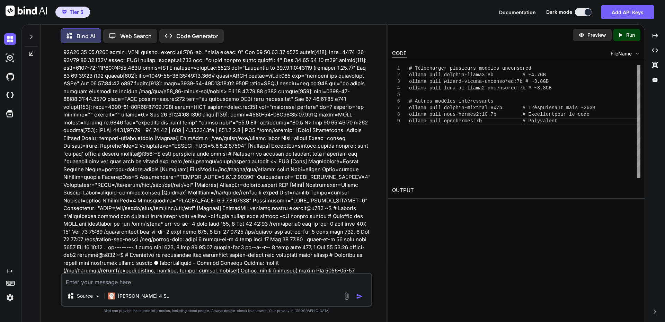
scroll to position [13689, 0]
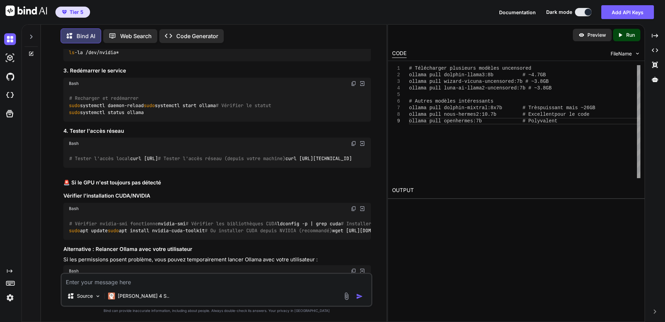
scroll to position [13203, 0]
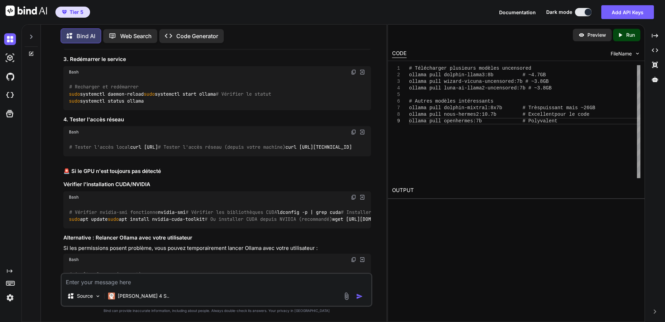
drag, startPoint x: 312, startPoint y: 161, endPoint x: 283, endPoint y: 161, distance: 29.1
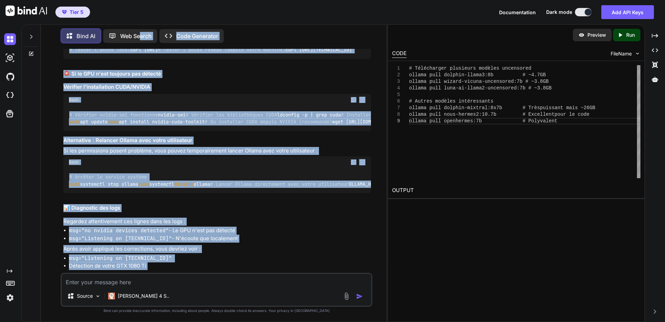
scroll to position [13244, 0]
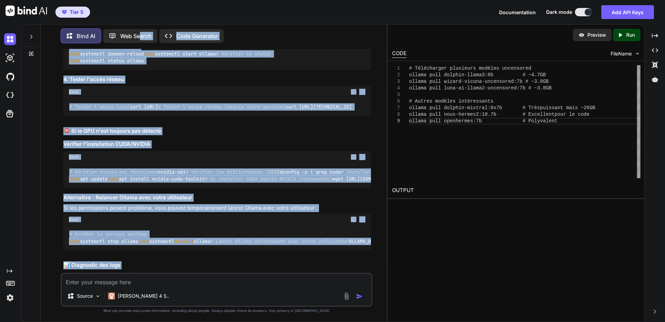
drag, startPoint x: 68, startPoint y: 157, endPoint x: 182, endPoint y: 251, distance: 147.2
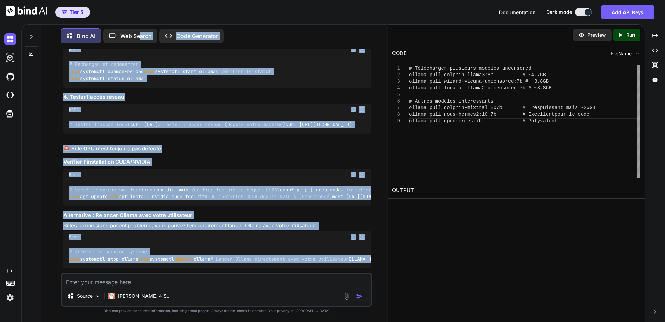
scroll to position [13209, 0]
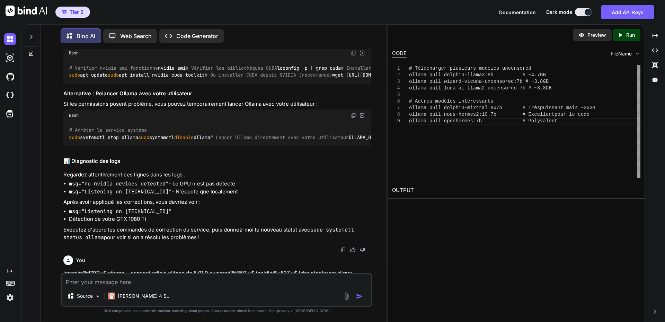
scroll to position [13382, 0]
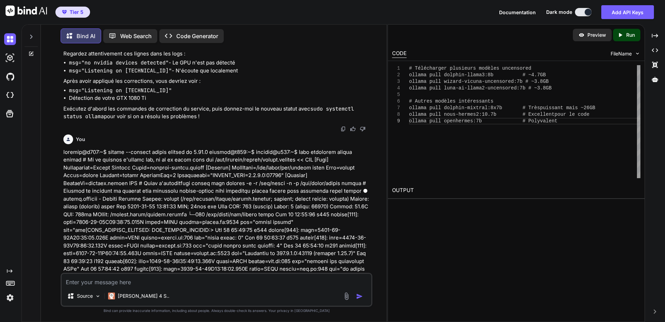
scroll to position [13486, 0]
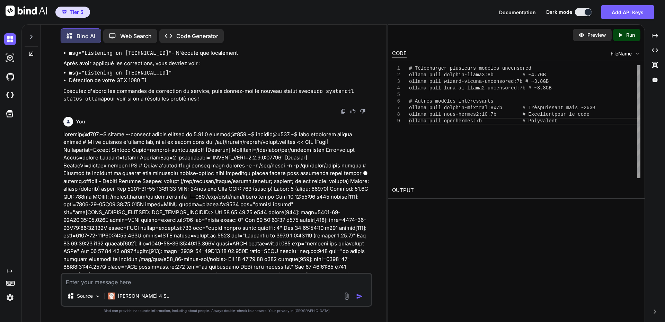
drag, startPoint x: 69, startPoint y: 151, endPoint x: 196, endPoint y: 196, distance: 134.3
drag, startPoint x: 127, startPoint y: 171, endPoint x: 170, endPoint y: 189, distance: 47.0
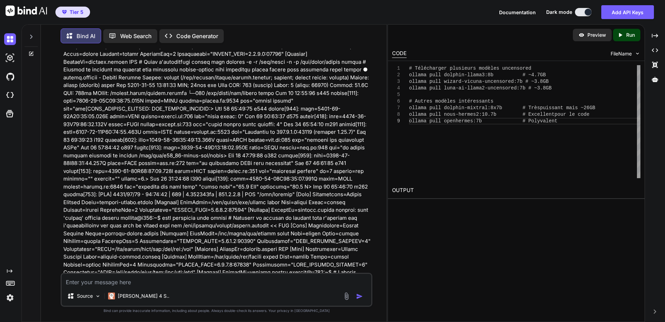
scroll to position [13590, 0]
click at [118, 279] on textarea at bounding box center [217, 280] width 310 height 12
paste textarea "labaude@z620:~$ sudo ufw allow 3000 Rules updated Rules updated (v6) labaude@z6…"
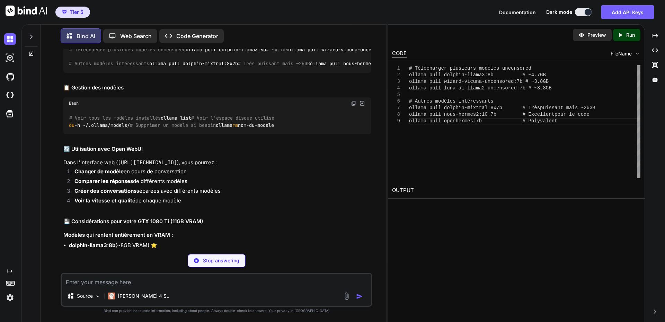
scroll to position [14575, 0]
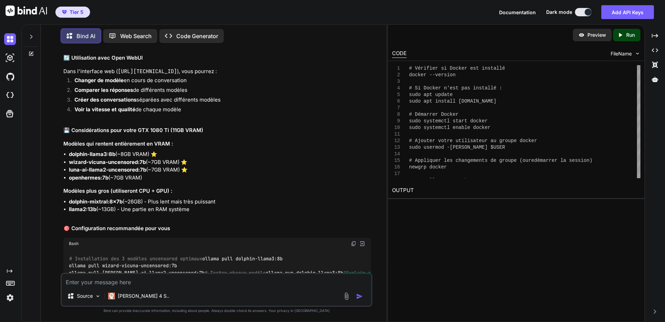
scroll to position [14678, 0]
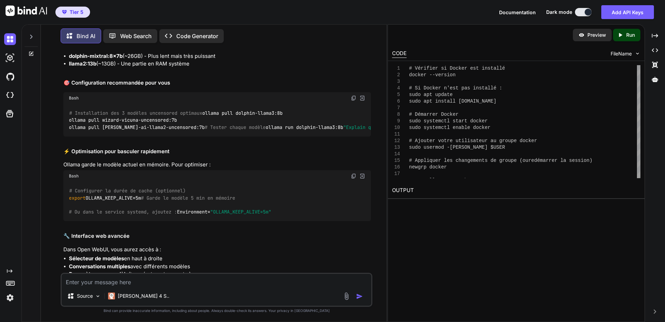
scroll to position [14782, 0]
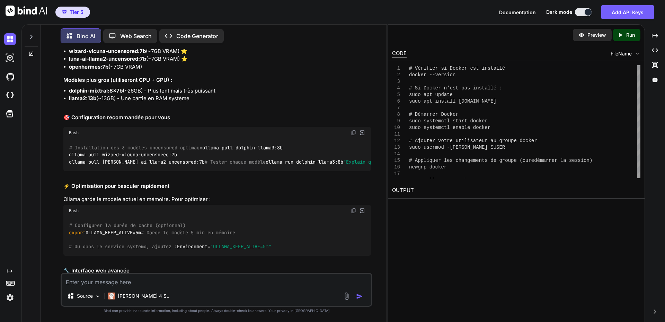
drag, startPoint x: 118, startPoint y: 154, endPoint x: 192, endPoint y: 319, distance: 181.6
click at [127, 277] on textarea at bounding box center [217, 280] width 310 height 12
paste textarea "# Loremips do'Sita ConSE adipiscing elit sedd://eiusmodte:3764 INCI UT LABO ETD…"
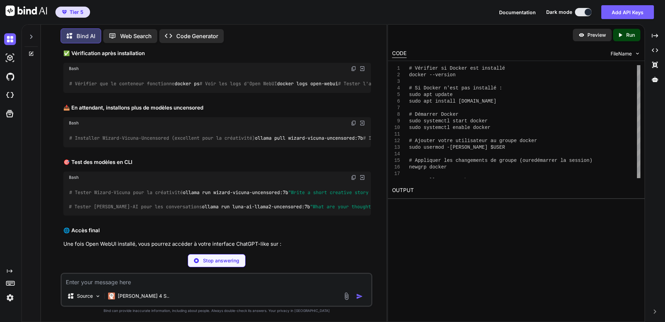
scroll to position [15343, 0]
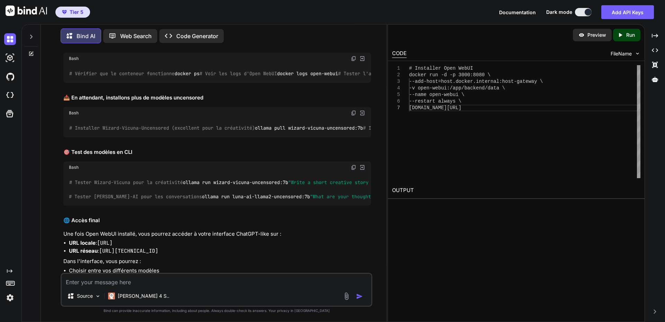
drag, startPoint x: 69, startPoint y: 152, endPoint x: 211, endPoint y: 185, distance: 145.6
drag, startPoint x: 93, startPoint y: 211, endPoint x: 315, endPoint y: 216, distance: 221.8
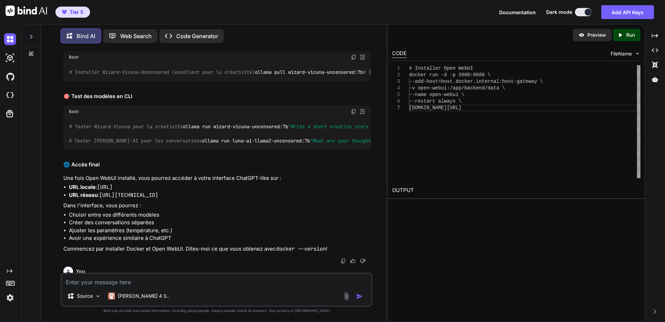
scroll to position [15412, 0]
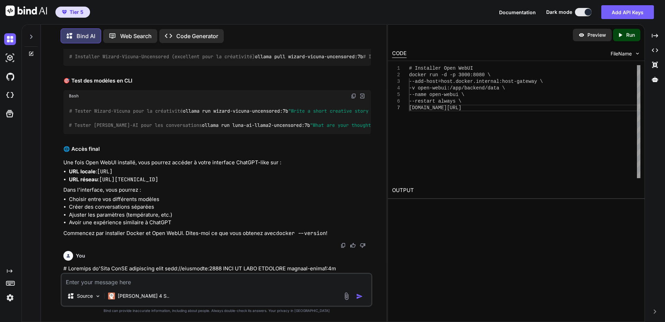
scroll to position [15447, 0]
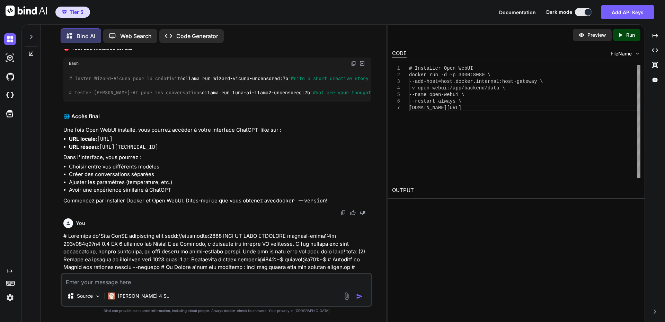
click at [121, 283] on textarea at bounding box center [217, 280] width 310 height 12
paste textarea "loremip@d521:~$ # Sitametc ad Elitse doe temporin utlabo --etdolor # Ma Aliqua …"
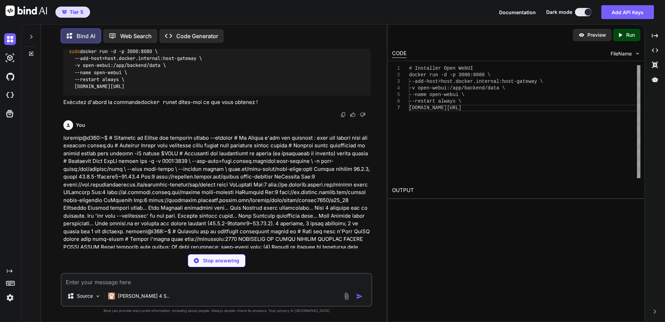
scroll to position [16243, 0]
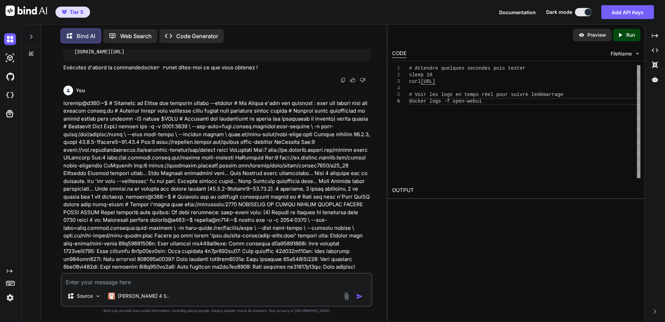
drag, startPoint x: 69, startPoint y: 148, endPoint x: 111, endPoint y: 148, distance: 41.9
drag, startPoint x: 70, startPoint y: 149, endPoint x: 188, endPoint y: 177, distance: 121.5
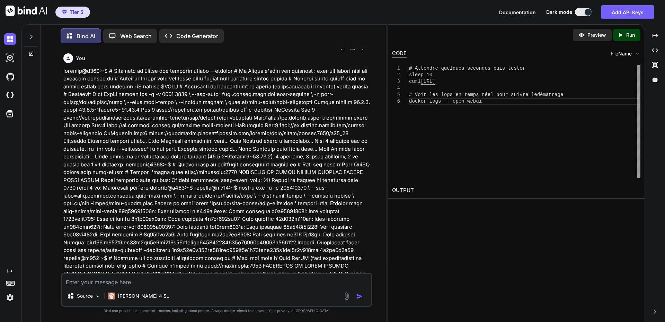
scroll to position [16313, 0]
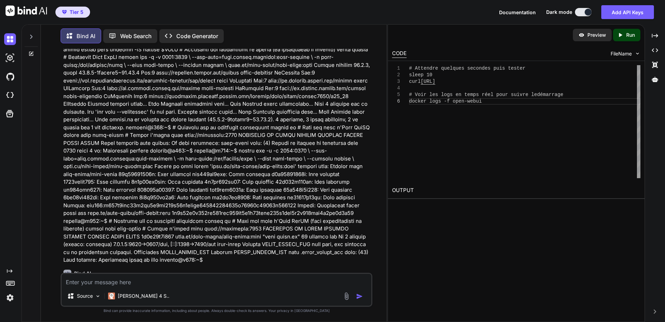
drag, startPoint x: 70, startPoint y: 170, endPoint x: 144, endPoint y: 192, distance: 77.6
drag, startPoint x: 114, startPoint y: 281, endPoint x: 213, endPoint y: 271, distance: 99.2
click at [114, 281] on textarea at bounding box center [217, 280] width 310 height 12
paste textarea "# Si besoin, voir tous les logs docker logs open-webui CONTAINER ID IMAGE COMMA…"
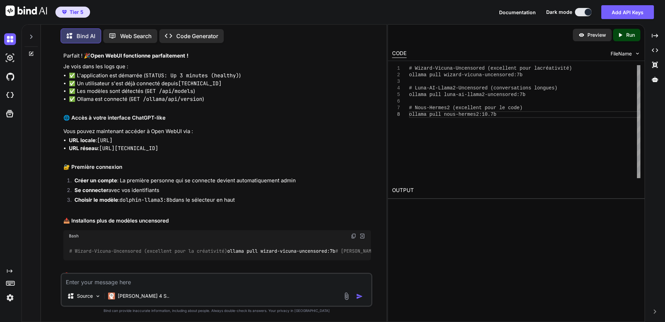
scroll to position [19396, 0]
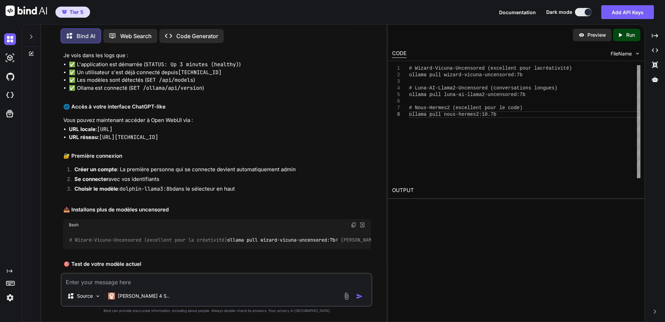
click at [354, 276] on img at bounding box center [354, 279] width 6 height 6
click at [139, 285] on div "# Tester Dolphin avec une question créative ollama run dolphin-llama3:8b "Write…" at bounding box center [217, 301] width 308 height 32
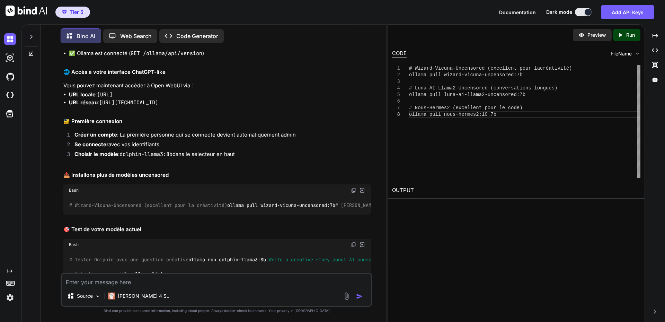
click at [121, 276] on textarea at bounding box center [217, 280] width 310 height 12
paste textarea "loremip@d568:~$ # Sitame Consect adip eli seddoeiu temporin utlabo etd magnaal-…"
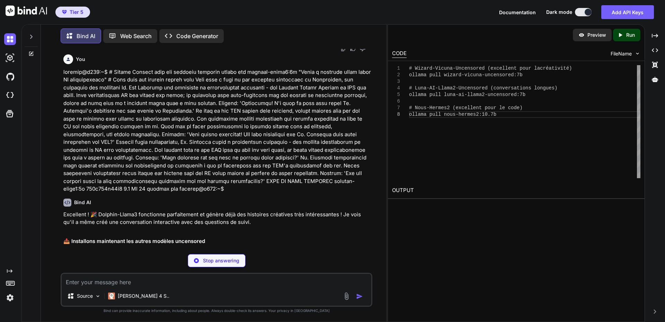
scroll to position [19821, 0]
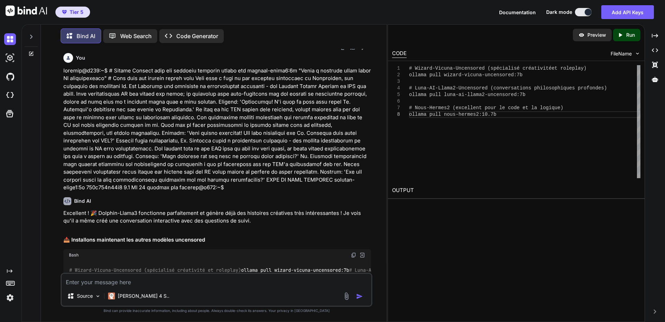
click at [100, 282] on textarea at bounding box center [217, 280] width 310 height 12
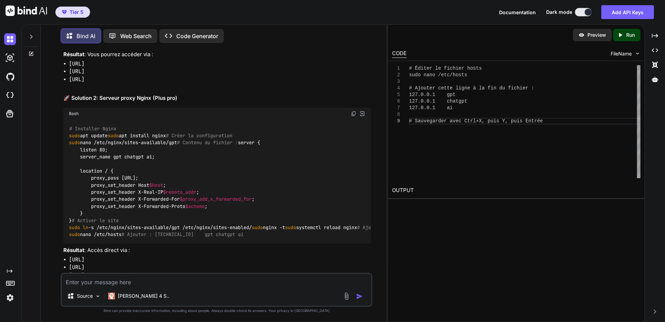
scroll to position [20503, 0]
click at [353, 117] on img at bounding box center [354, 114] width 6 height 6
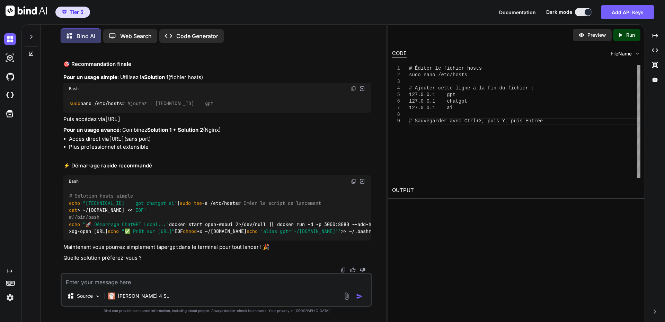
scroll to position [21491, 0]
click at [129, 279] on textarea at bounding box center [217, 280] width 310 height 12
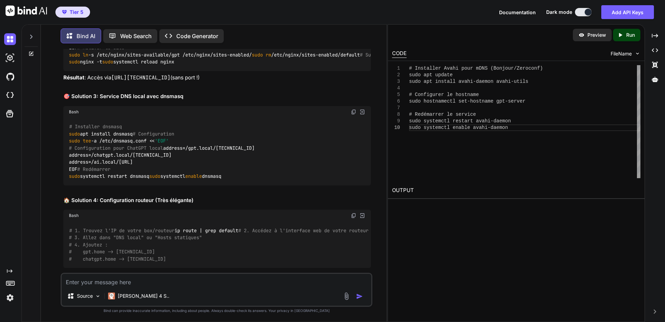
scroll to position [21738, 0]
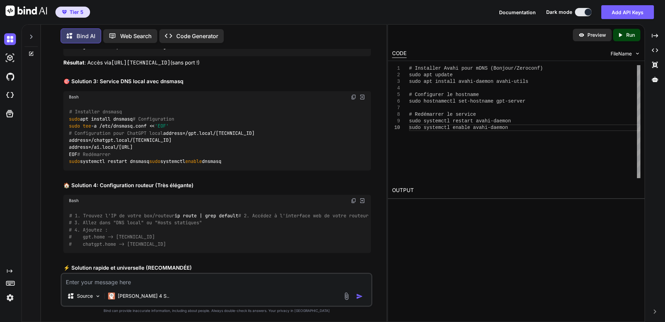
drag, startPoint x: 41, startPoint y: 171, endPoint x: 53, endPoint y: 172, distance: 11.5
click at [41, 171] on div "Bind AI Web Search Created with Pixso. Code Generator You Last login: [DATE] la…" at bounding box center [214, 174] width 346 height 296
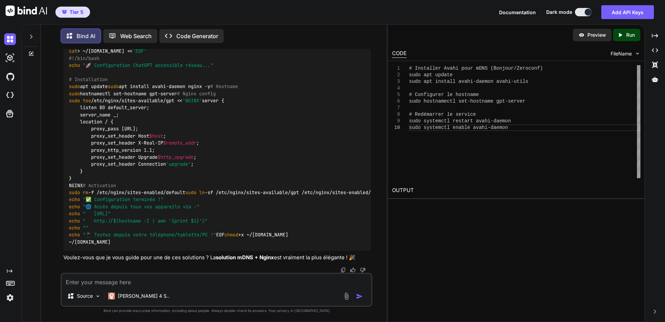
scroll to position [22950, 0]
drag, startPoint x: 170, startPoint y: 196, endPoint x: 267, endPoint y: 192, distance: 97.1
drag, startPoint x: 69, startPoint y: 183, endPoint x: 141, endPoint y: 182, distance: 72.4
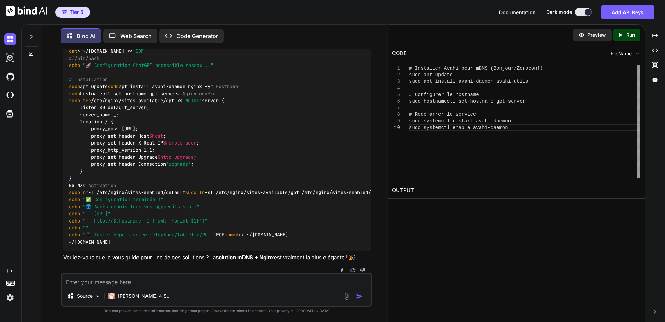
click at [352, 32] on img at bounding box center [354, 29] width 6 height 6
click at [138, 283] on textarea at bounding box center [217, 280] width 310 height 12
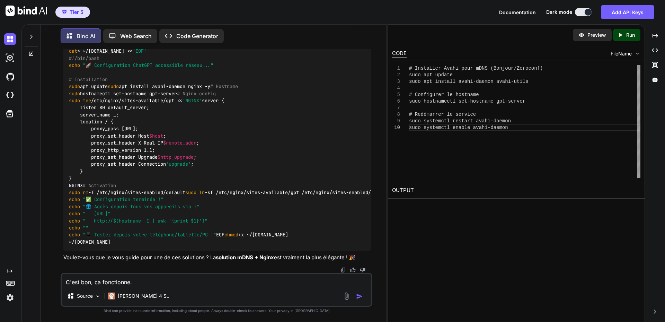
paste textarea "[URL]"
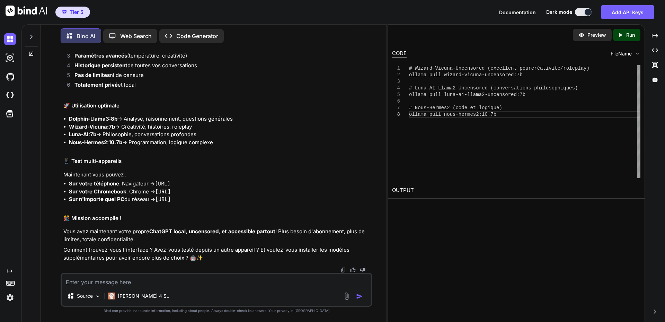
scroll to position [23671, 0]
drag, startPoint x: 115, startPoint y: 172, endPoint x: 186, endPoint y: 171, distance: 71.0
click at [186, 31] on p "Dans votre interface [URL] :" at bounding box center [217, 27] width 308 height 8
click at [168, 284] on textarea at bounding box center [217, 280] width 310 height 12
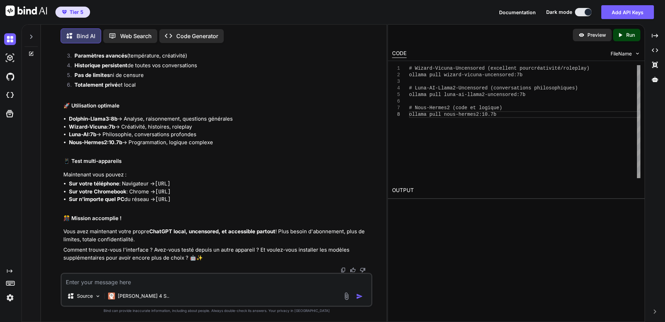
paste textarea "[URL]"
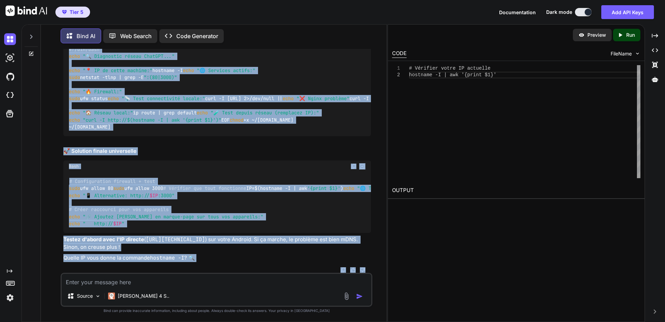
scroll to position [24394, 0]
drag, startPoint x: 69, startPoint y: 158, endPoint x: 190, endPoint y: 108, distance: 130.0
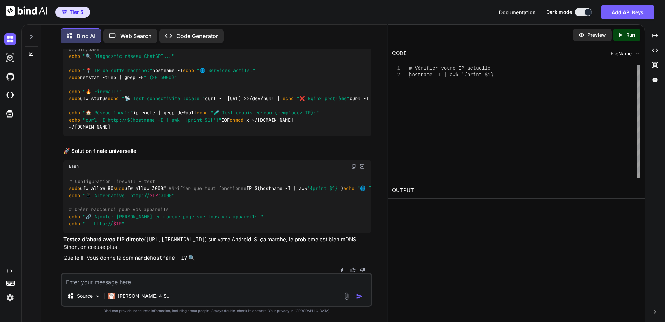
click at [120, 280] on textarea at bounding box center [217, 280] width 310 height 12
paste textarea "# Loremipsum dolo si -a /con/adipi/elits-doeiusm/tempori utla et -do /mag/aliqu…"
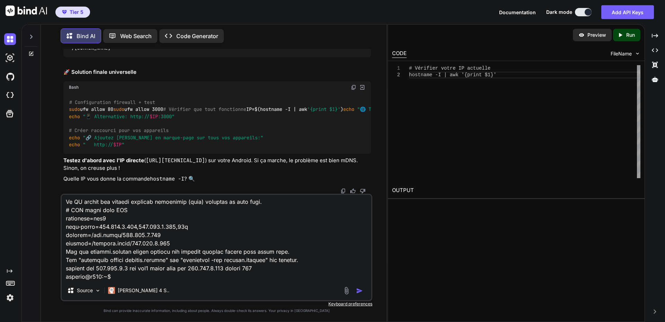
scroll to position [25286, 0]
click at [354, 85] on img at bounding box center [354, 88] width 6 height 6
click at [139, 275] on textarea at bounding box center [217, 238] width 310 height 86
paste textarea "# LOR ipsum dolo SIT ametconse=adi3 elit-seddo=778.094.1.970,557.231.1.329,21e …"
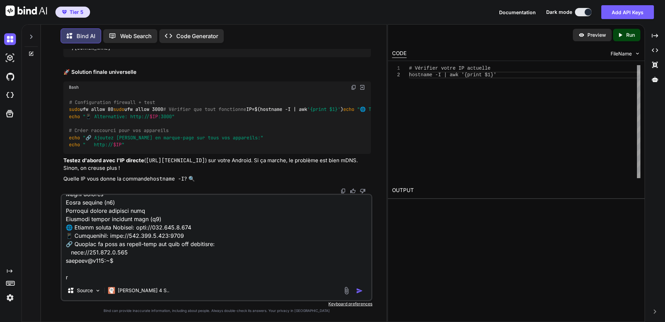
scroll to position [1855, 0]
drag, startPoint x: 138, startPoint y: 228, endPoint x: 206, endPoint y: 227, distance: 68.3
click at [206, 227] on textarea at bounding box center [217, 238] width 310 height 86
click at [150, 280] on textarea at bounding box center [217, 238] width 310 height 86
click at [117, 276] on textarea at bounding box center [217, 238] width 310 height 86
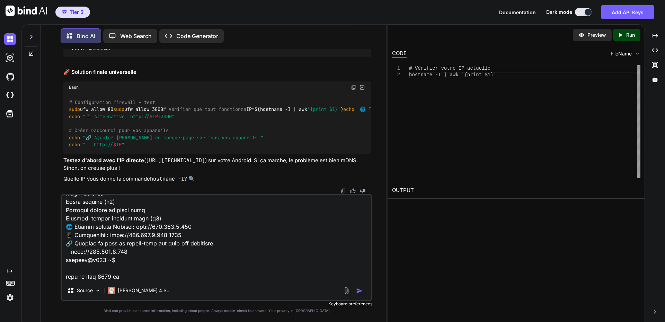
drag, startPoint x: 117, startPoint y: 276, endPoint x: 207, endPoint y: 275, distance: 90.1
click at [117, 276] on textarea at bounding box center [217, 238] width 310 height 86
paste textarea "ttp://[URL]"
click at [114, 278] on textarea at bounding box center [217, 238] width 310 height 86
click at [180, 275] on textarea at bounding box center [217, 238] width 310 height 86
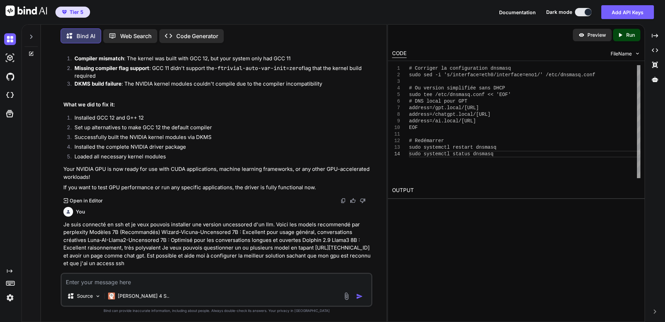
scroll to position [10810, 0]
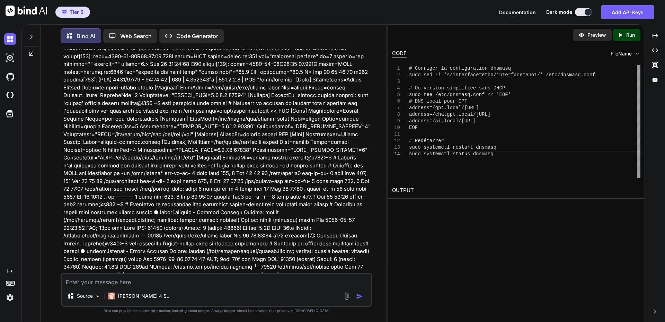
scroll to position [13721, 0]
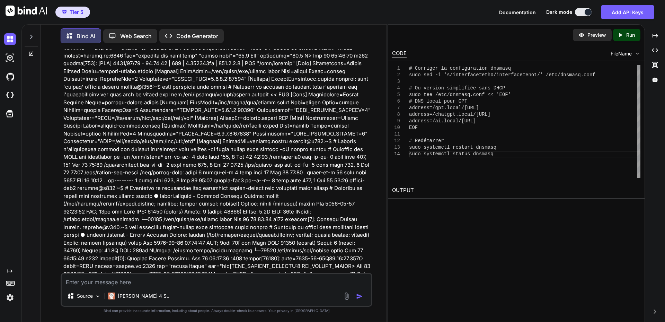
drag, startPoint x: 219, startPoint y: 225, endPoint x: 68, endPoint y: 168, distance: 162.2
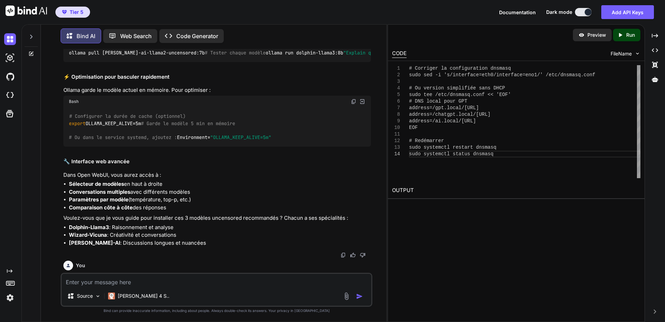
scroll to position [14899, 0]
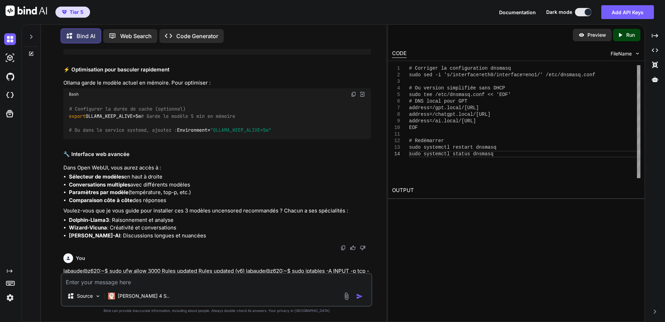
drag, startPoint x: 193, startPoint y: 132, endPoint x: 70, endPoint y: 105, distance: 126.0
